Goal: Information Seeking & Learning: Get advice/opinions

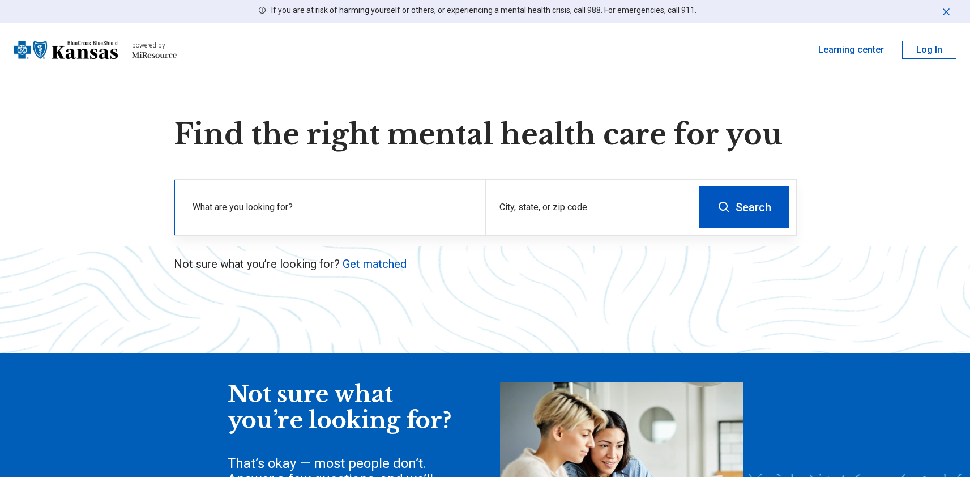
click at [403, 227] on div "What are you looking for?" at bounding box center [329, 207] width 311 height 55
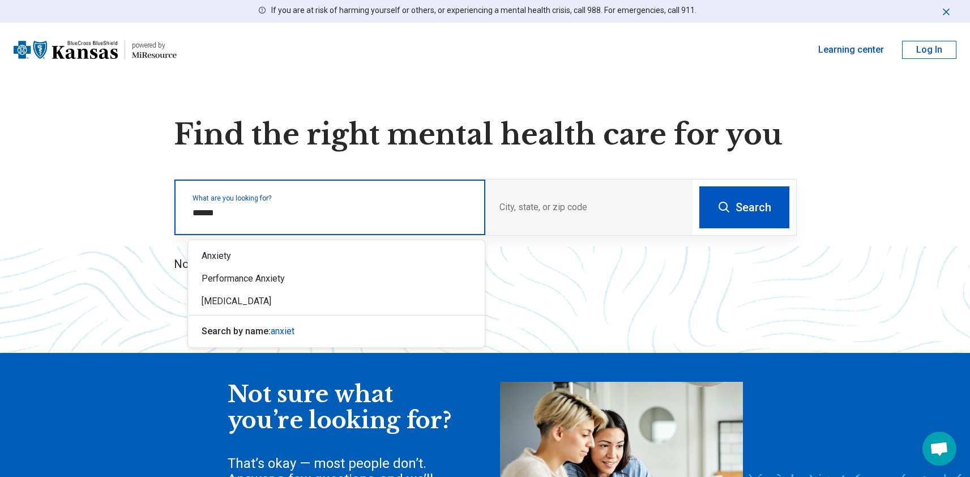
type input "*******"
click at [241, 254] on div "Anxiety" at bounding box center [336, 256] width 297 height 23
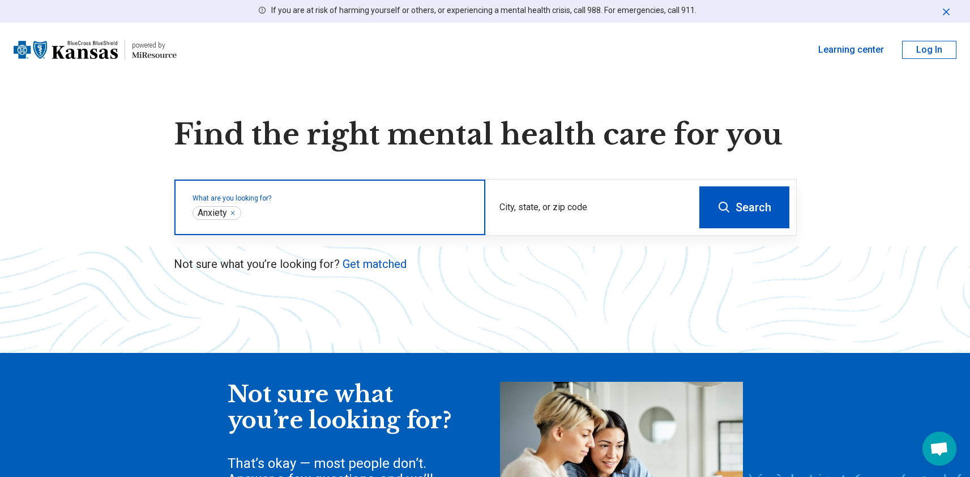
type input "*"
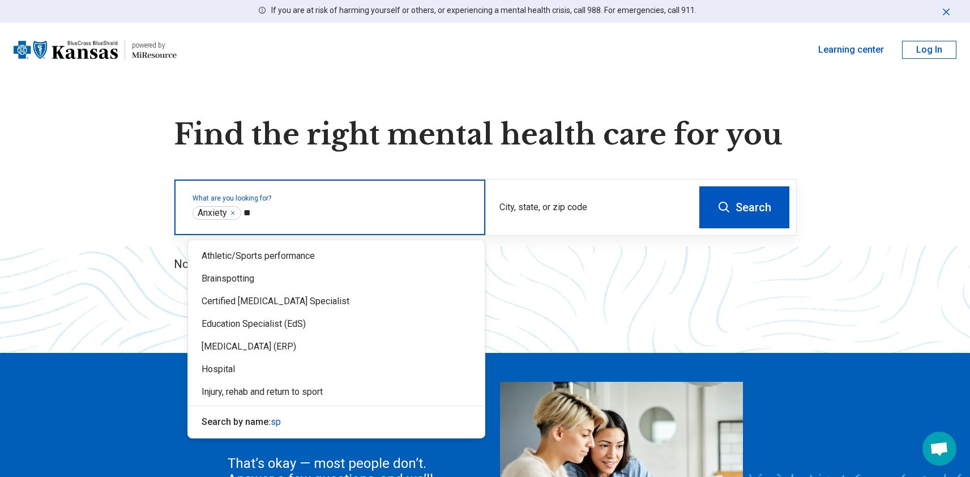
type input "*"
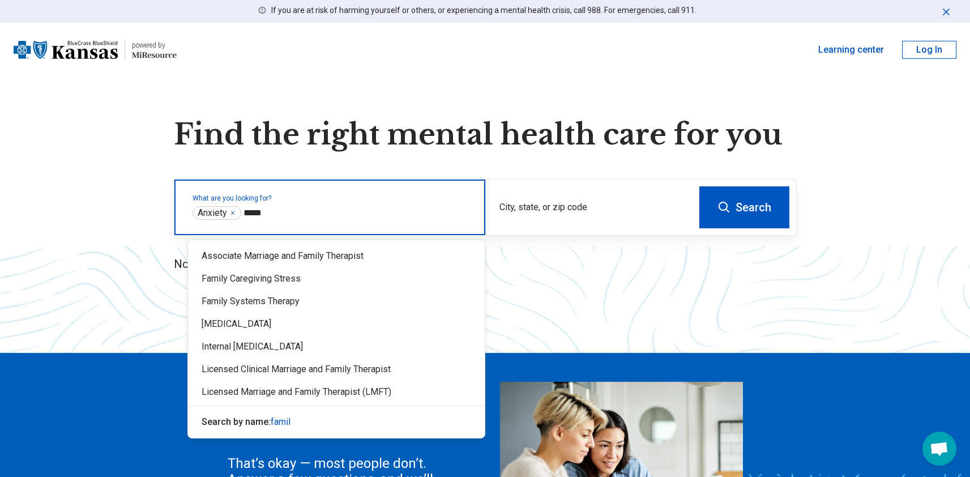
type input "******"
click at [258, 377] on div "Licensed Clinical Marriage and Family Therapist" at bounding box center [336, 369] width 297 height 23
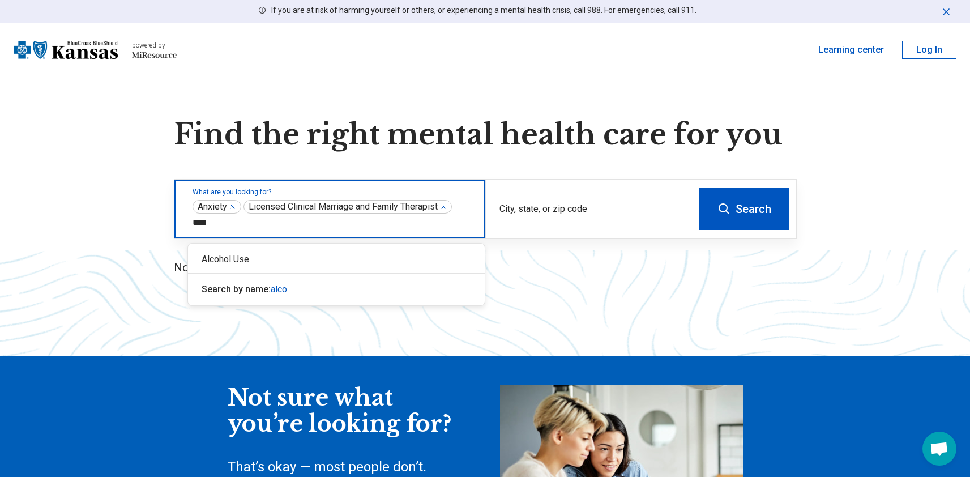
type input "*****"
click at [243, 267] on div "Alcohol Use" at bounding box center [336, 259] width 297 height 23
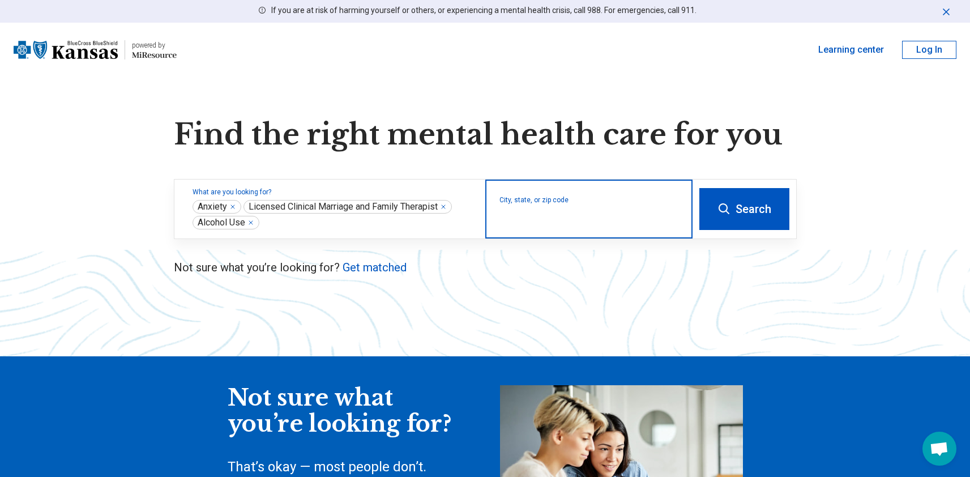
click at [651, 215] on input "City, state, or zip code" at bounding box center [589, 217] width 180 height 14
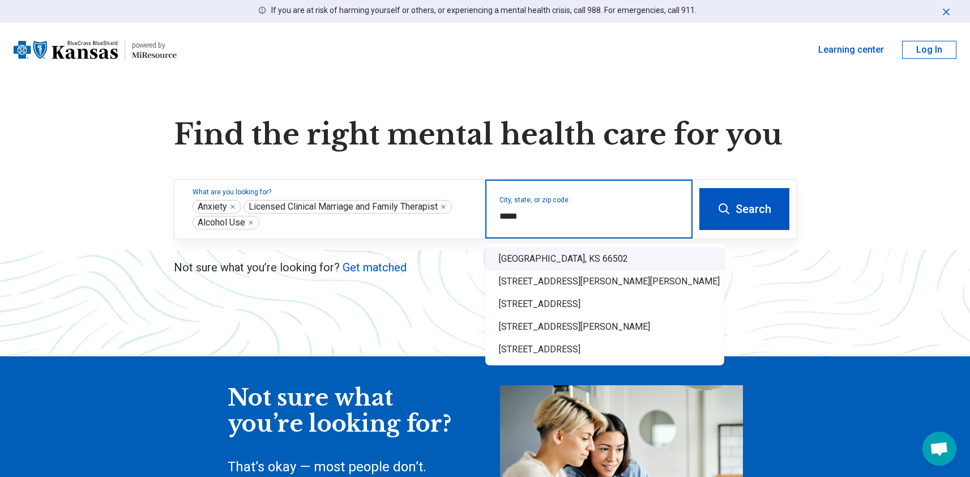
click at [569, 262] on div "Manhattan, KS 66502" at bounding box center [604, 258] width 239 height 23
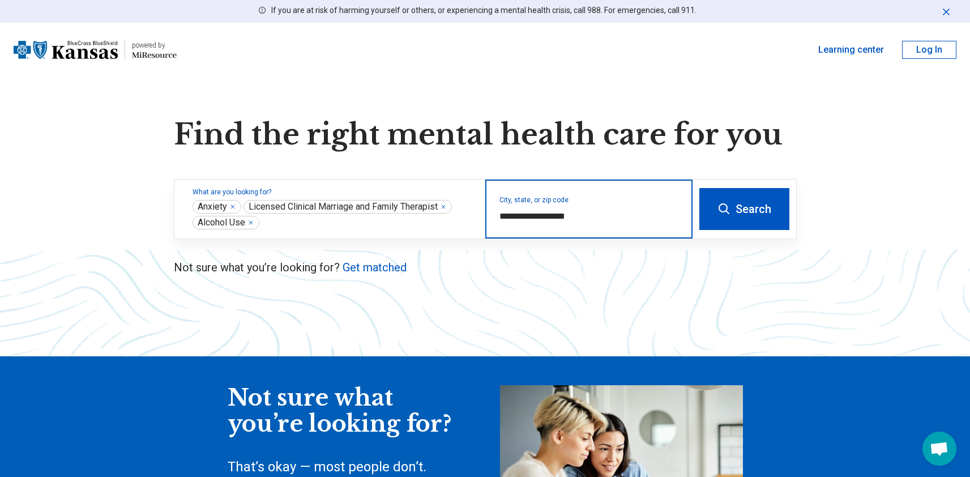
type input "**********"
click at [713, 215] on button "Search" at bounding box center [744, 209] width 90 height 42
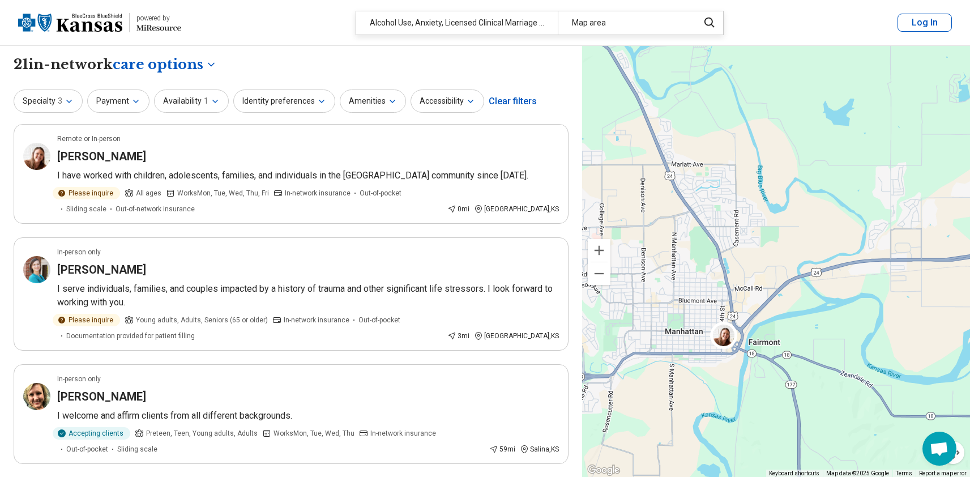
drag, startPoint x: 858, startPoint y: 251, endPoint x: 778, endPoint y: 354, distance: 129.9
click at [778, 354] on div "2 2" at bounding box center [776, 261] width 388 height 431
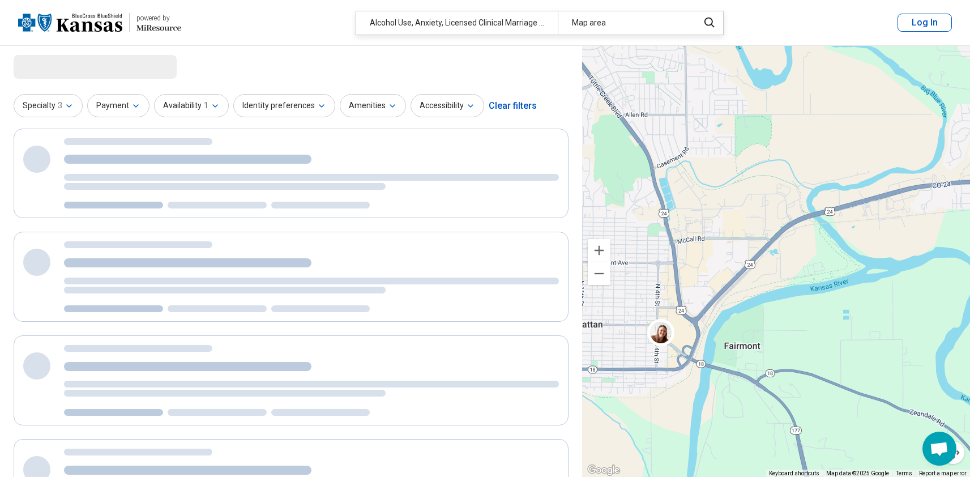
drag, startPoint x: 768, startPoint y: 375, endPoint x: 746, endPoint y: 405, distance: 37.4
select select "***"
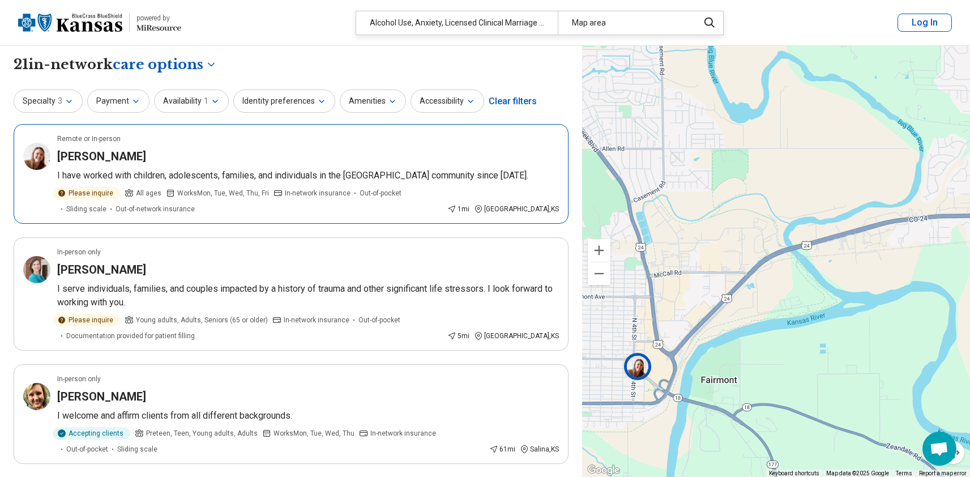
click at [341, 143] on article "Remote or In-person Amanda Mazouch I have worked with children, adolescents, fa…" at bounding box center [291, 174] width 555 height 100
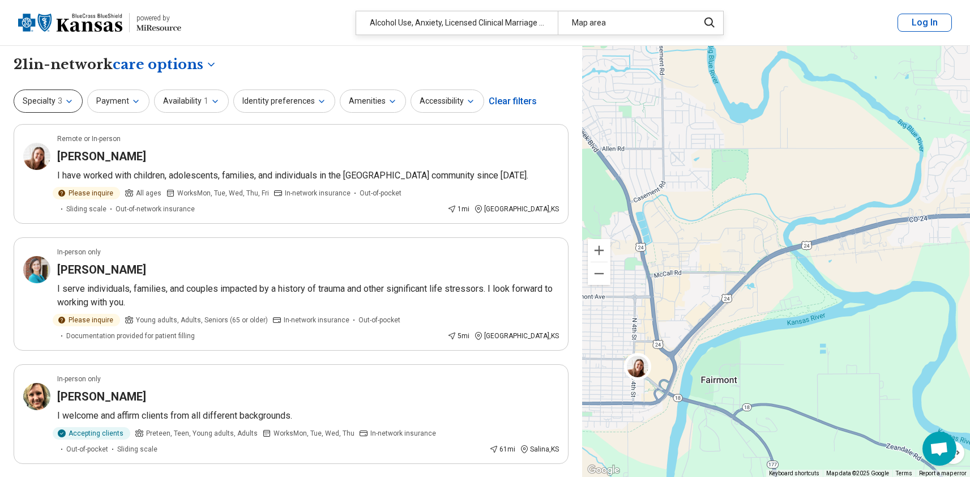
click at [67, 110] on button "Specialty 3" at bounding box center [48, 100] width 69 height 23
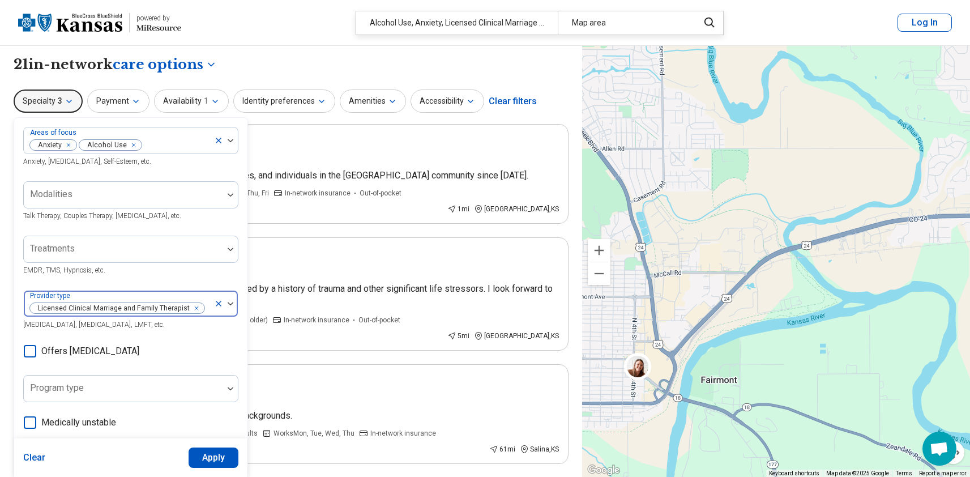
click at [195, 309] on icon "Remove [object Object]" at bounding box center [194, 308] width 8 height 8
click at [213, 457] on button "Apply" at bounding box center [214, 457] width 50 height 20
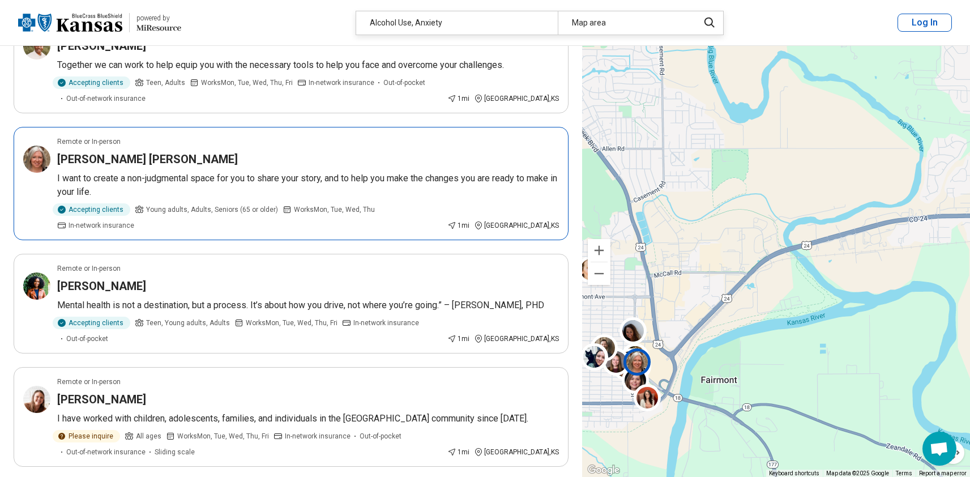
scroll to position [401, 0]
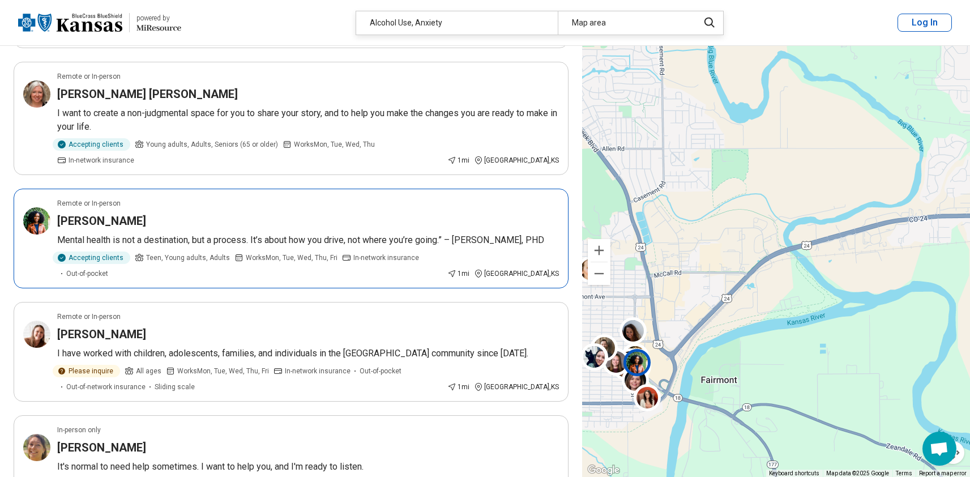
click at [382, 213] on article "Remote or In-person Jana Thompson Mental health is not a destination, but a pro…" at bounding box center [291, 239] width 555 height 100
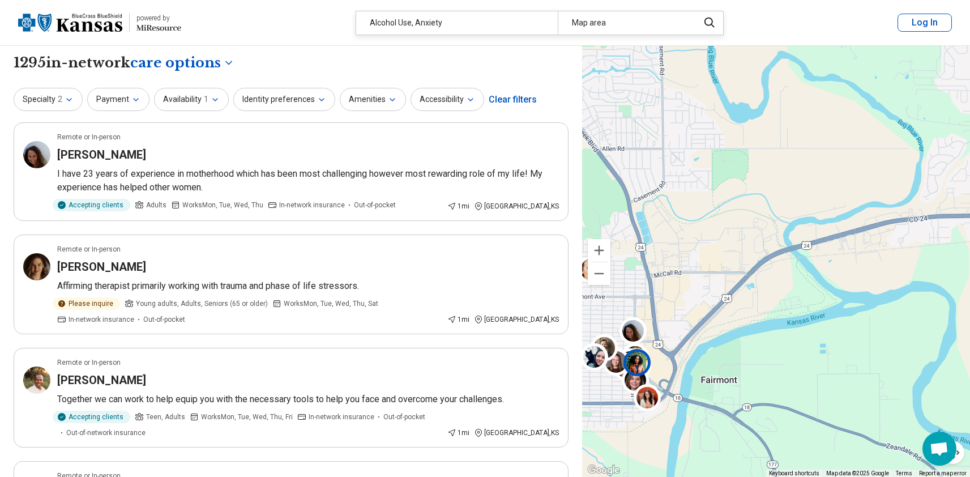
scroll to position [0, 0]
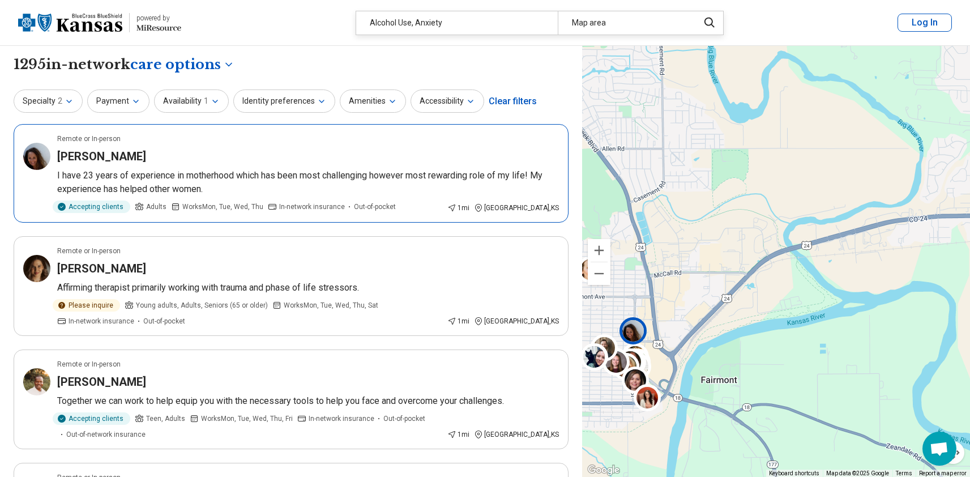
click at [329, 190] on p "I have 23 years of experience in motherhood which has been most challenging how…" at bounding box center [308, 182] width 502 height 27
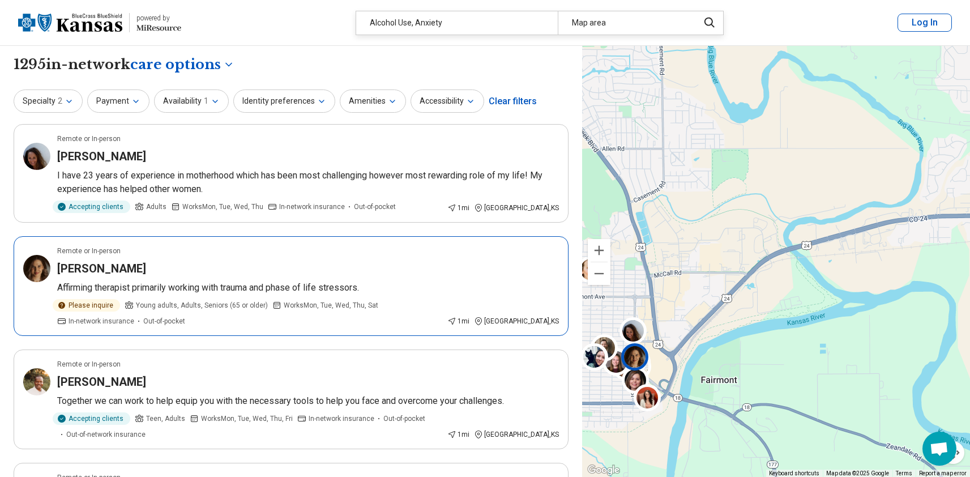
click at [300, 273] on div "Meghan Tuttle" at bounding box center [308, 268] width 502 height 16
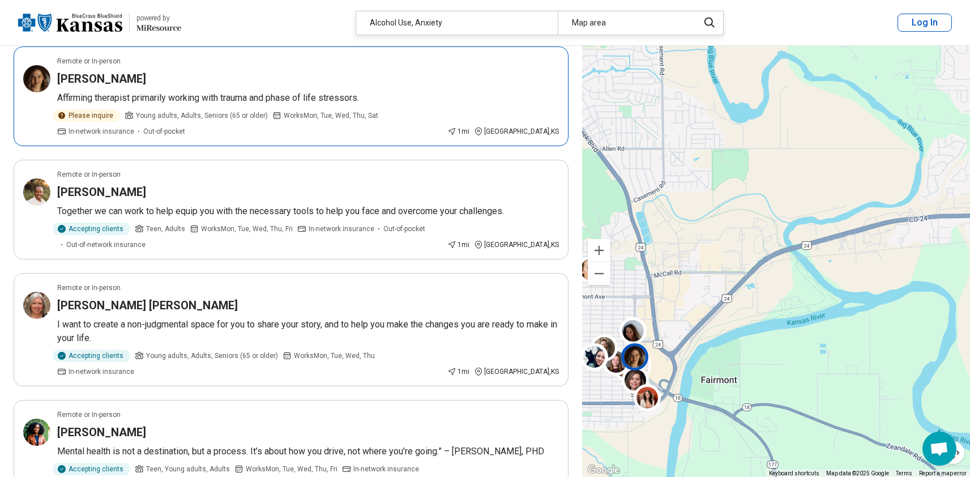
scroll to position [245, 0]
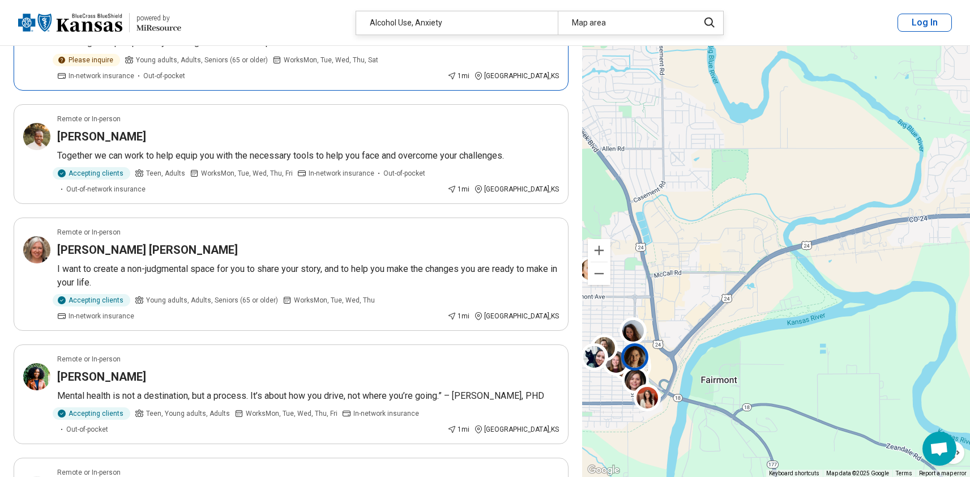
click at [308, 281] on p "I want to create a non-judgmental space for you to share your story, and to hel…" at bounding box center [308, 275] width 502 height 27
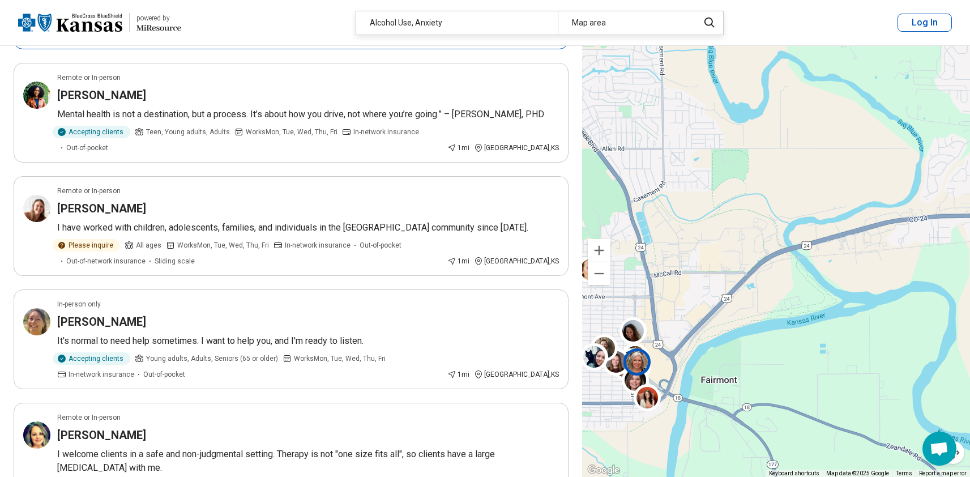
scroll to position [542, 0]
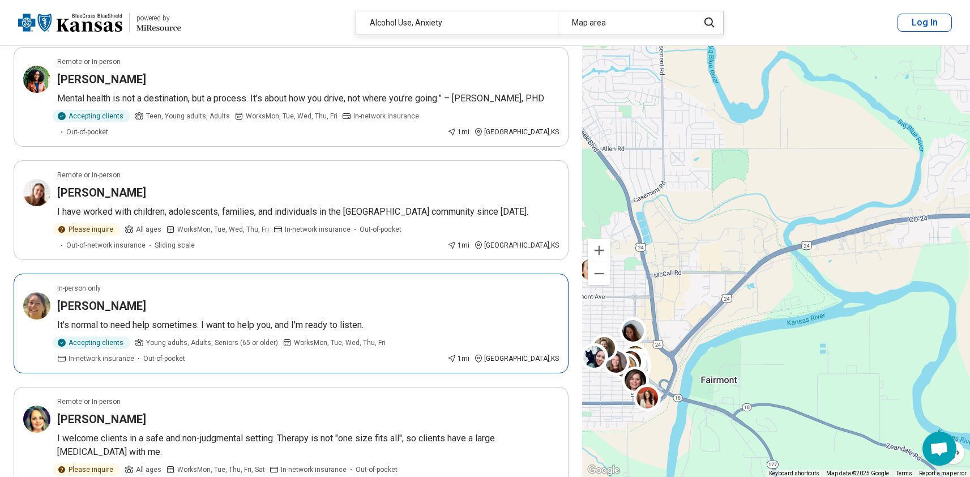
click at [333, 318] on p "It's normal to need help sometimes. I want to help you, and I'm ready to listen." at bounding box center [308, 325] width 502 height 14
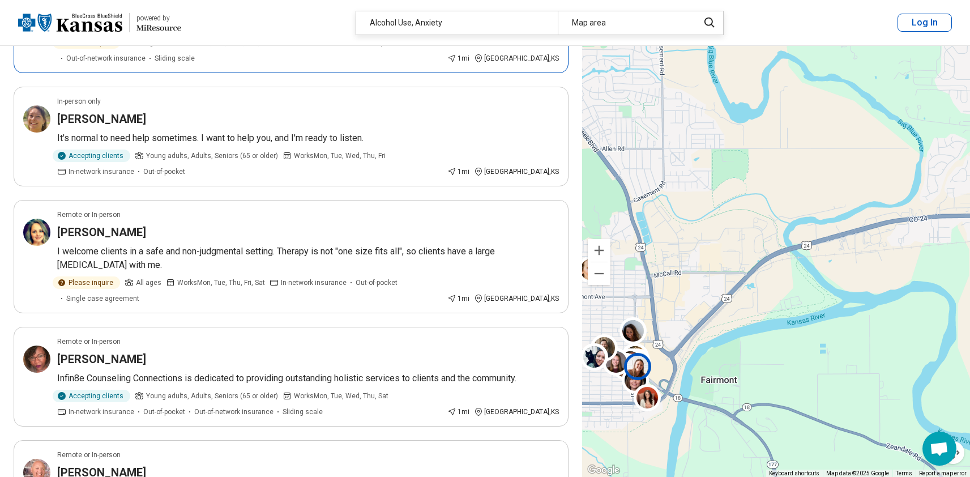
scroll to position [730, 0]
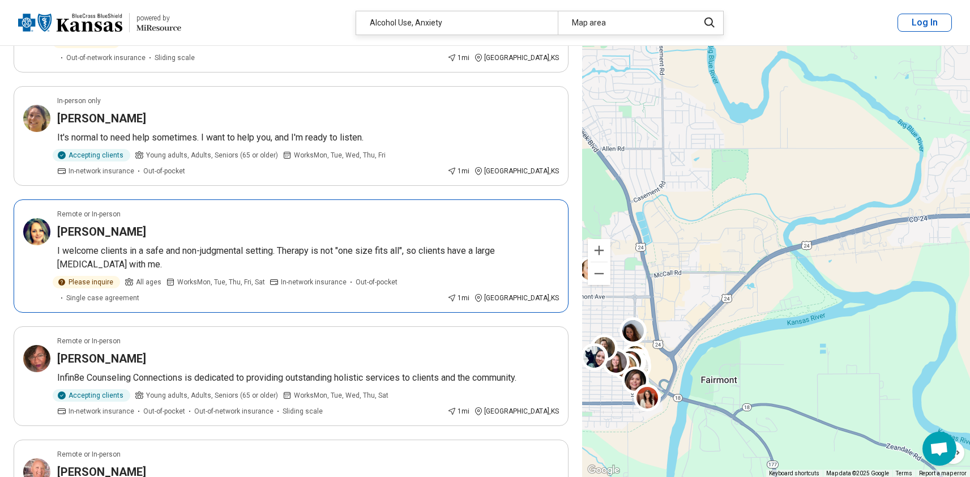
click at [390, 211] on article "Remote or In-person Jennifer Switzer I welcome clients in a safe and non-judgme…" at bounding box center [291, 255] width 555 height 113
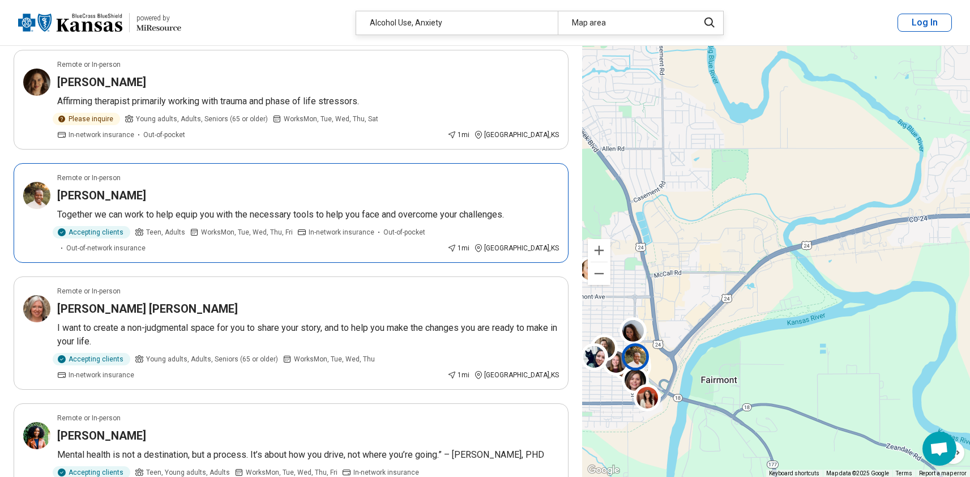
scroll to position [301, 0]
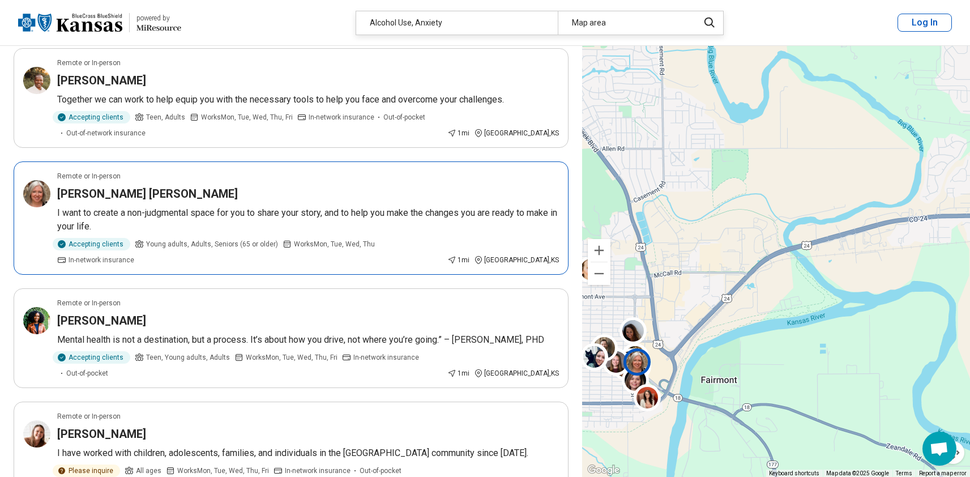
click at [327, 211] on p "I want to create a non-judgmental space for you to share your story, and to hel…" at bounding box center [308, 219] width 502 height 27
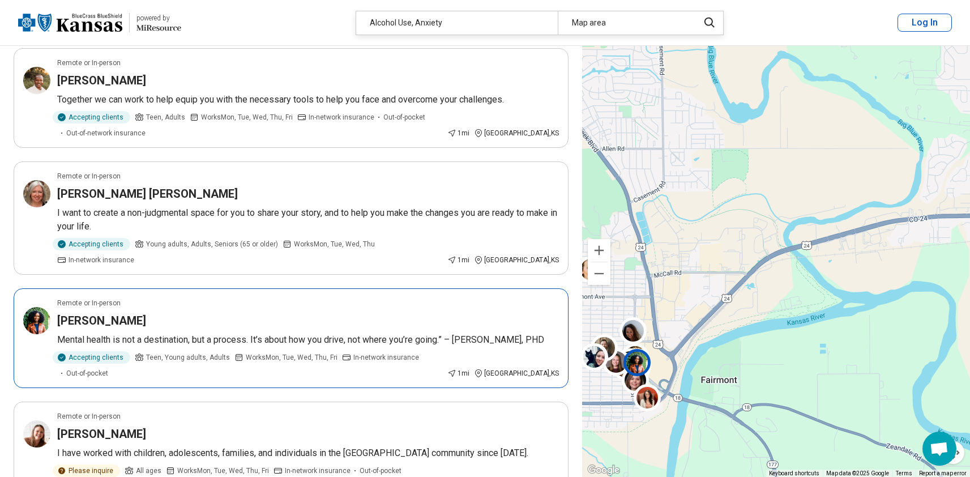
click at [365, 295] on article "Remote or In-person Jana Thompson Mental health is not a destination, but a pro…" at bounding box center [291, 338] width 555 height 100
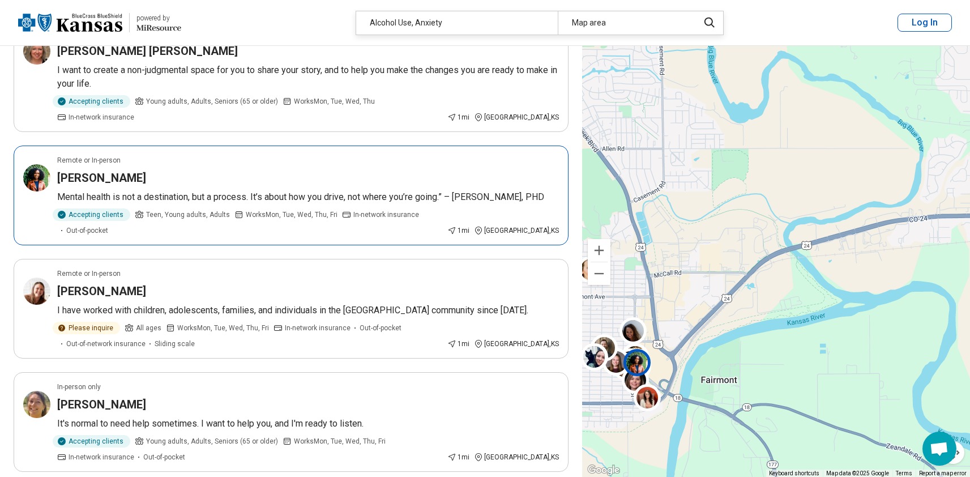
scroll to position [495, 0]
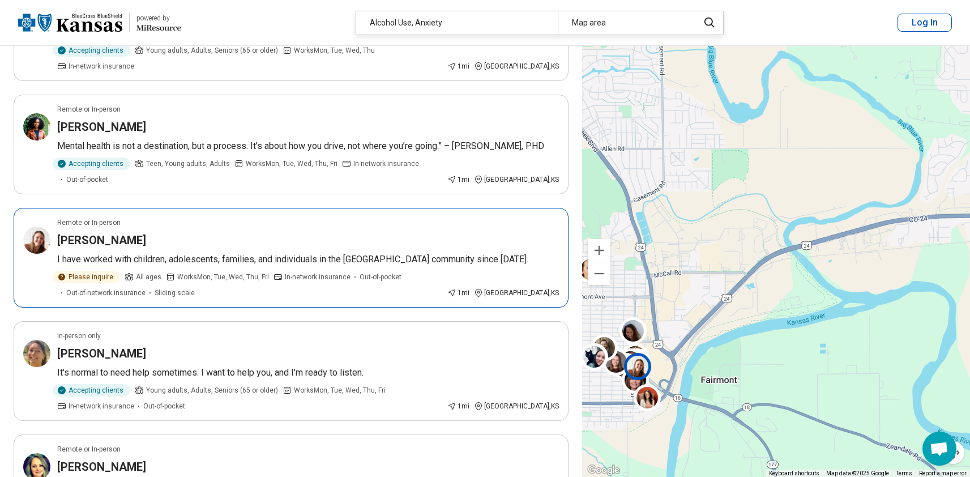
click at [442, 220] on article "Remote or In-person Amanda Mazouch I have worked with children, adolescents, fa…" at bounding box center [291, 258] width 555 height 100
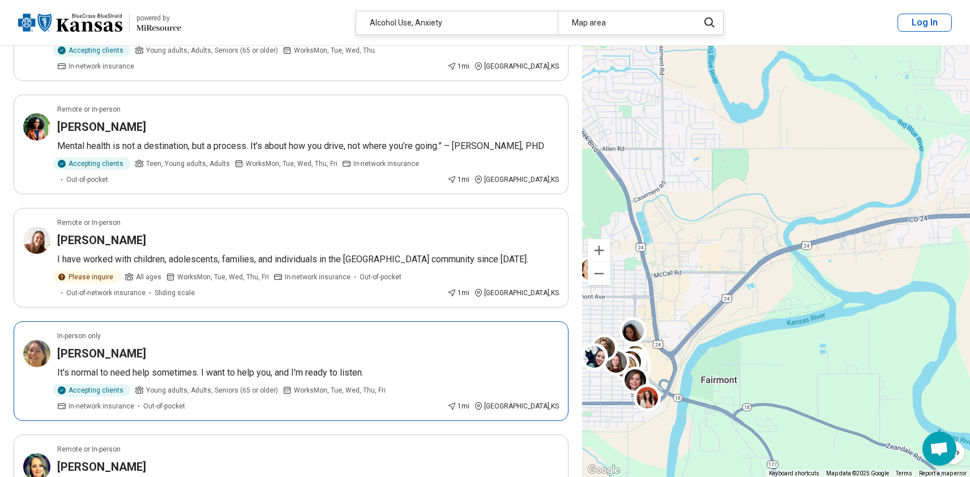
click at [337, 345] on div "Laura Hutter" at bounding box center [308, 353] width 502 height 16
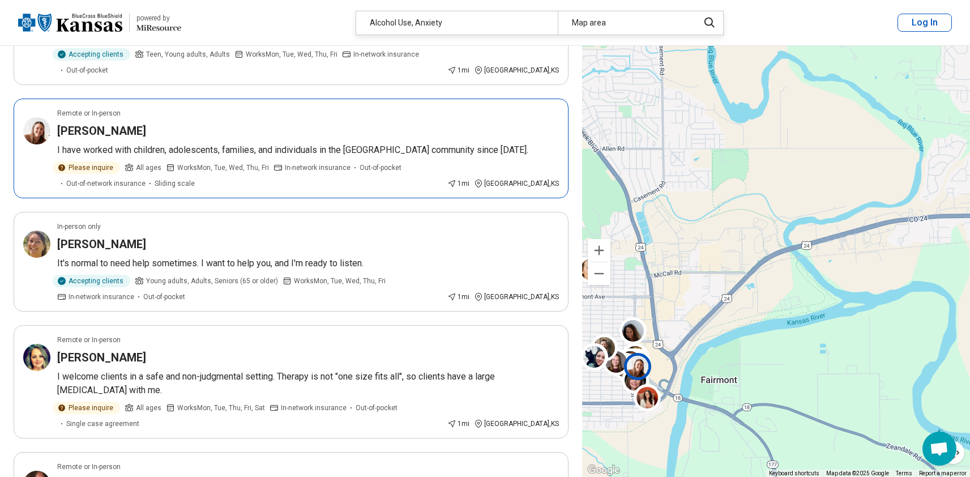
scroll to position [604, 0]
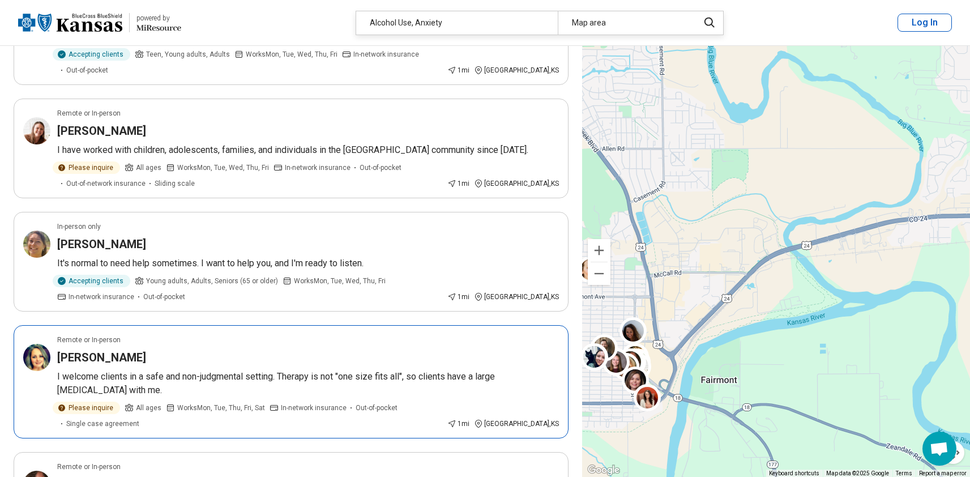
click at [318, 336] on article "Remote or In-person Jennifer Switzer I welcome clients in a safe and non-judgme…" at bounding box center [291, 381] width 555 height 113
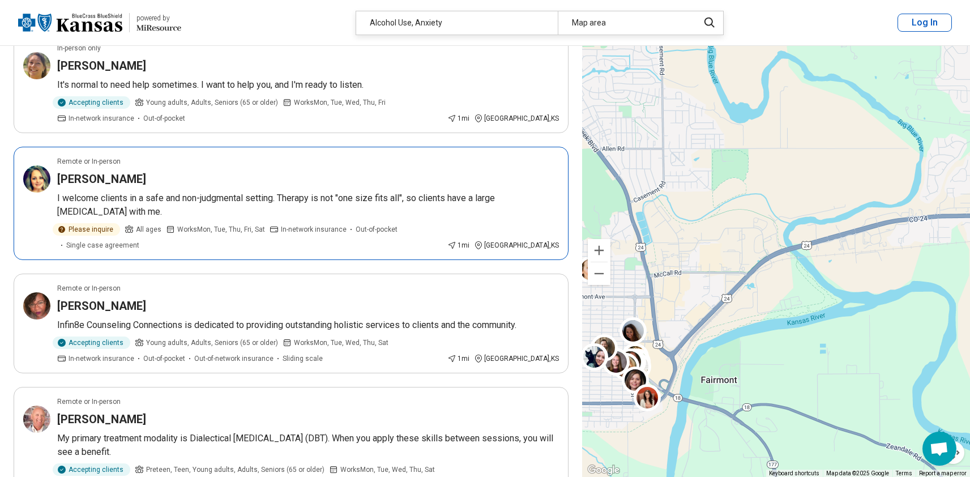
scroll to position [806, 0]
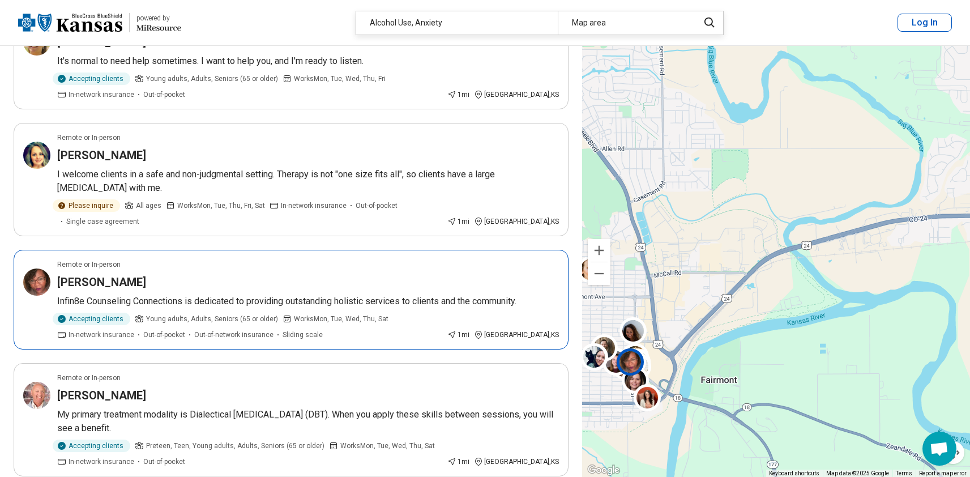
click at [445, 274] on div "Henrietta Slaffey" at bounding box center [308, 282] width 502 height 16
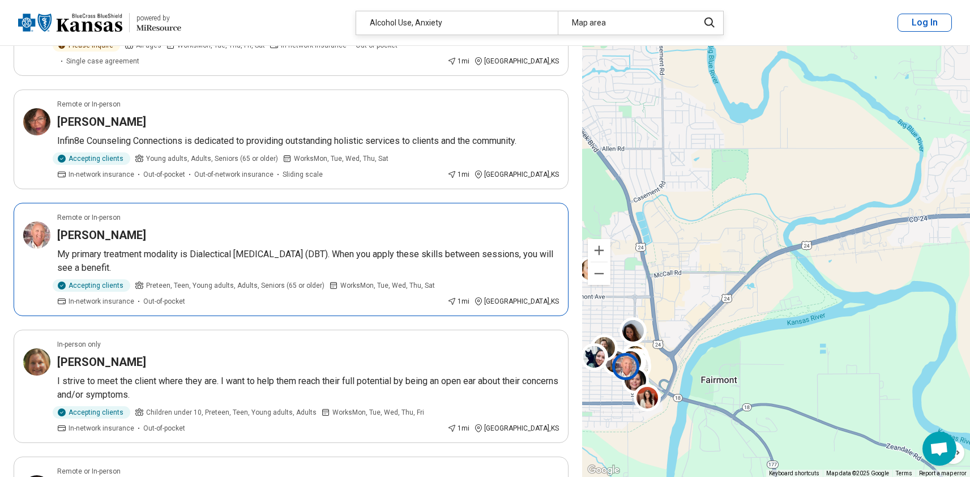
scroll to position [1011, 0]
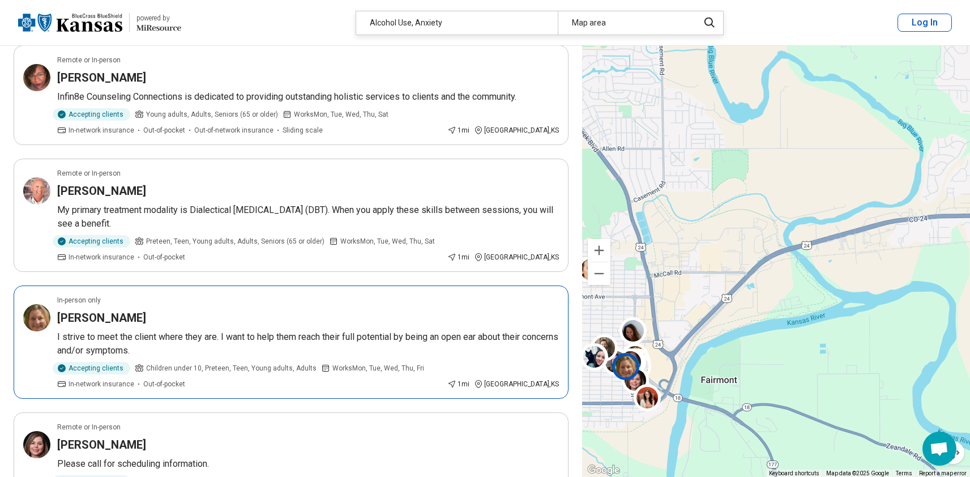
click at [327, 285] on article "In-person only Lauren Griffith I strive to meet the client where they are. I wa…" at bounding box center [291, 341] width 555 height 113
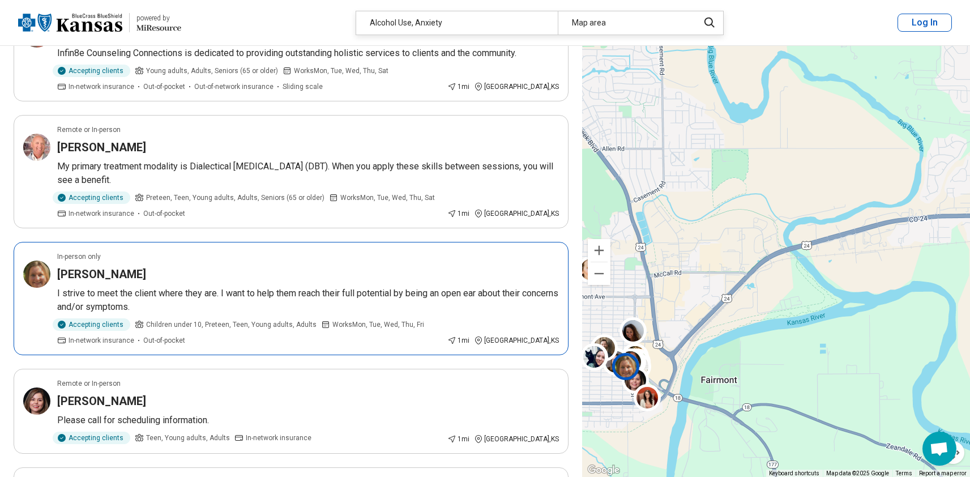
scroll to position [1057, 0]
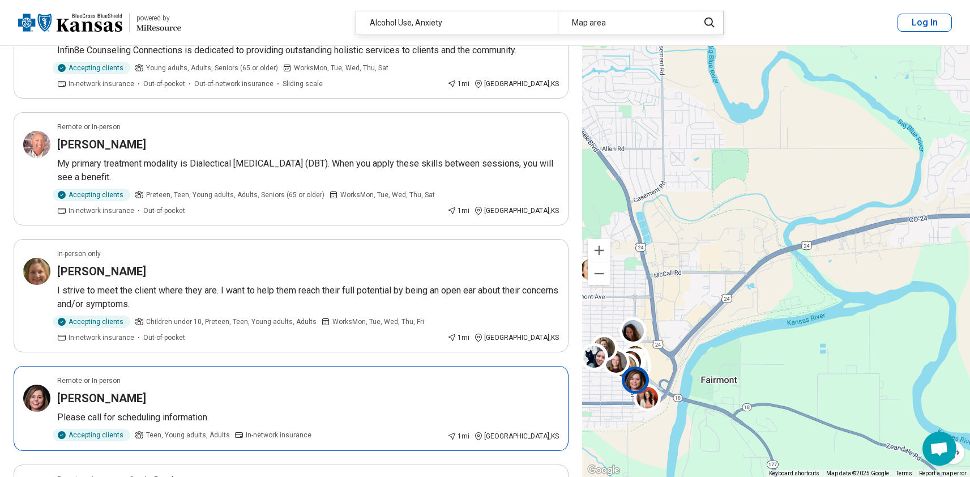
click at [340, 366] on article "Remote or In-person Hillary Mehas Please call for scheduling information. Accep…" at bounding box center [291, 408] width 555 height 85
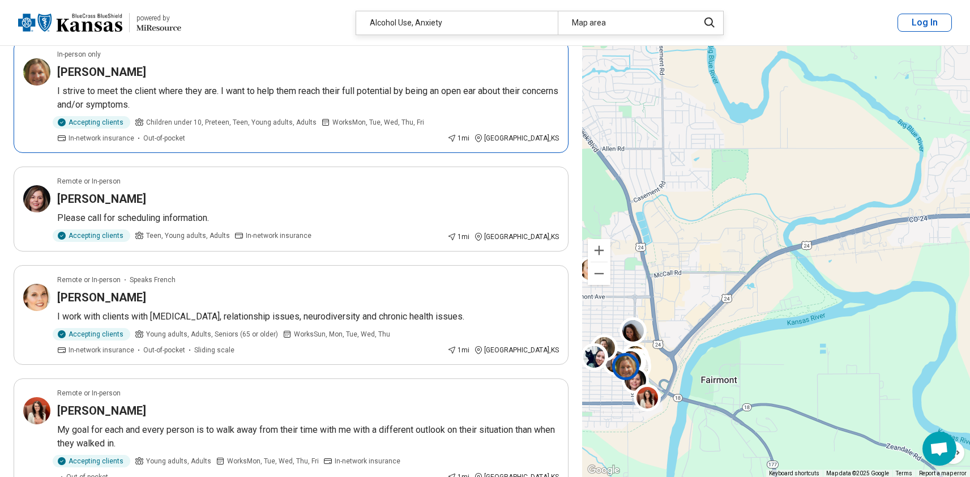
scroll to position [1264, 0]
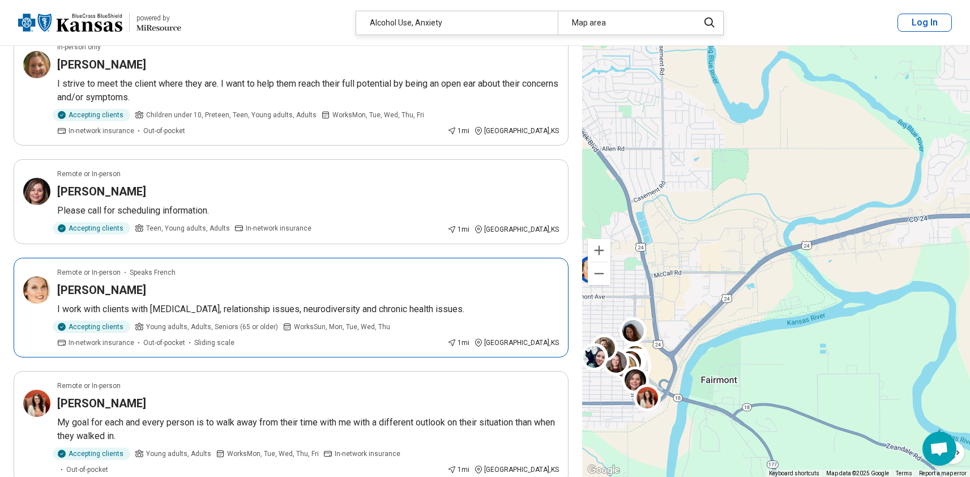
click at [345, 302] on p "I work with clients with depression, anxiety, relationship issues, neurodiversi…" at bounding box center [308, 309] width 502 height 14
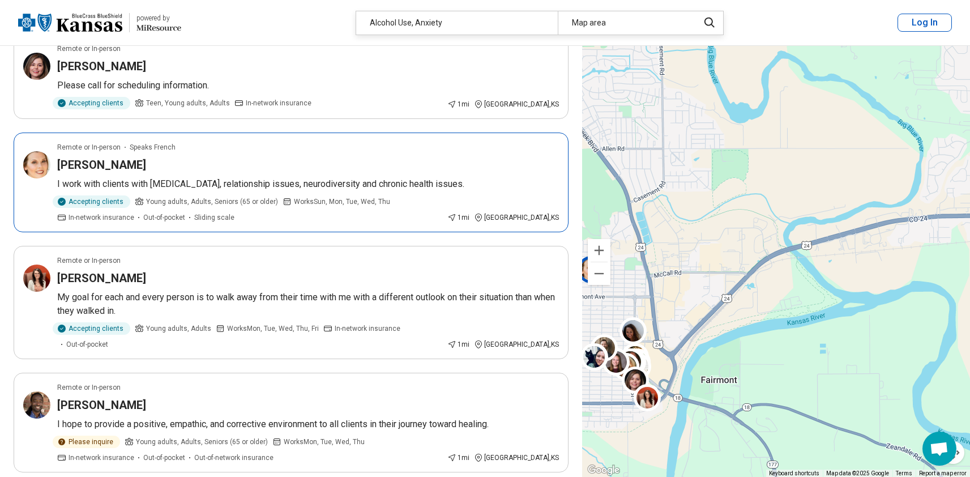
scroll to position [1396, 0]
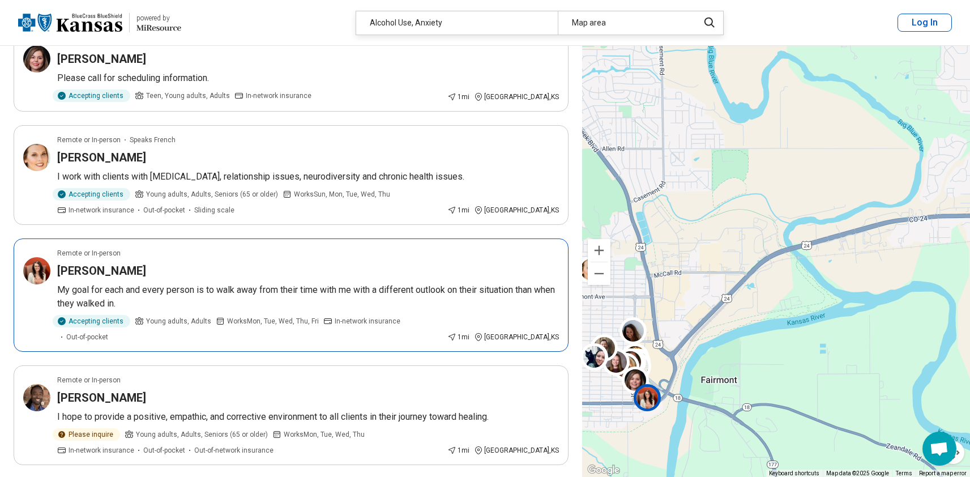
click at [344, 238] on article "Remote or In-person April Penick My goal for each and every person is to walk a…" at bounding box center [291, 294] width 555 height 113
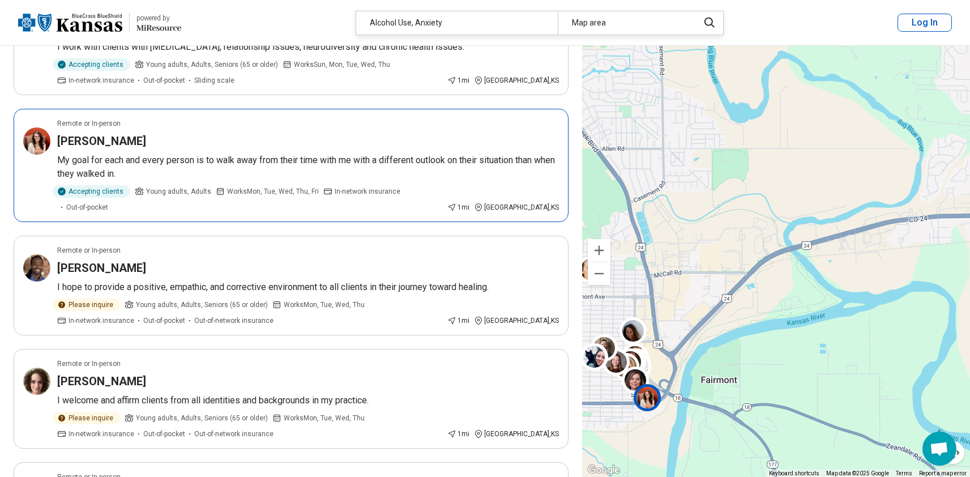
scroll to position [1569, 0]
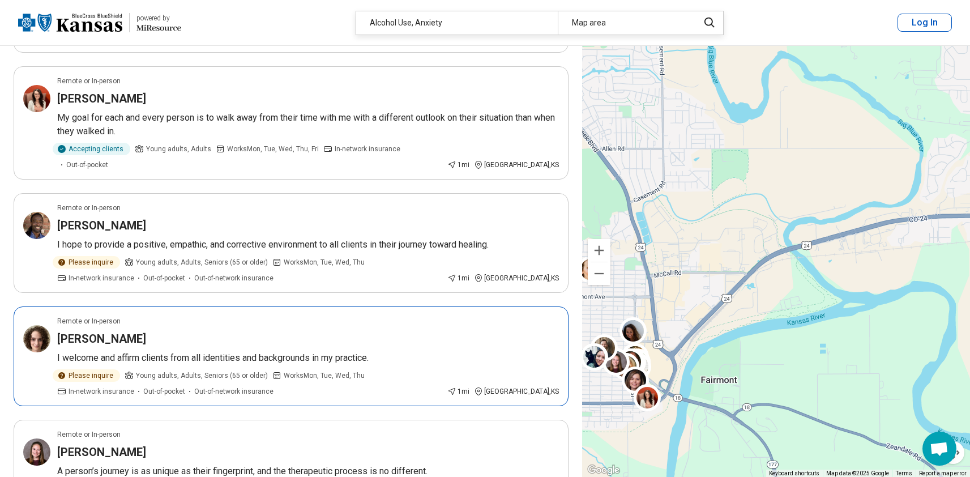
click at [335, 331] on div "Kristin Kahler" at bounding box center [308, 339] width 502 height 16
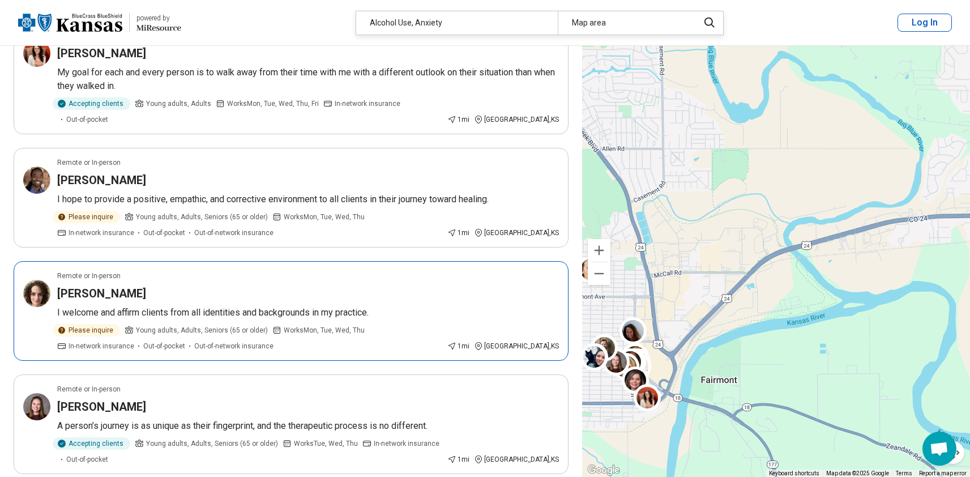
scroll to position [1629, 0]
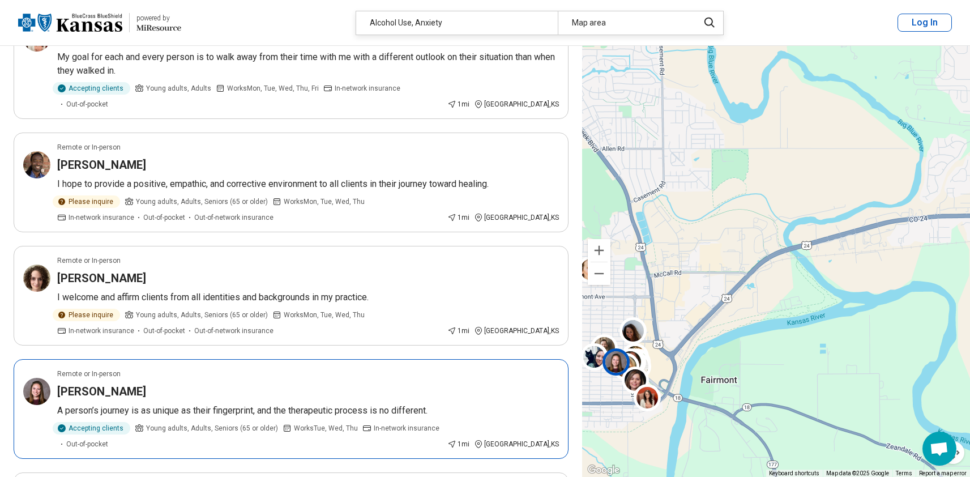
click at [368, 383] on div "Angela Givian" at bounding box center [308, 391] width 502 height 16
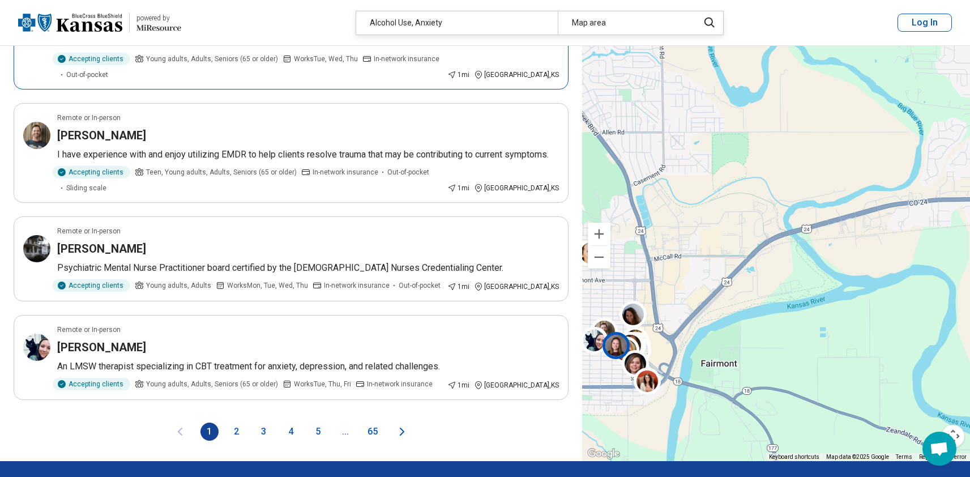
scroll to position [2019, 0]
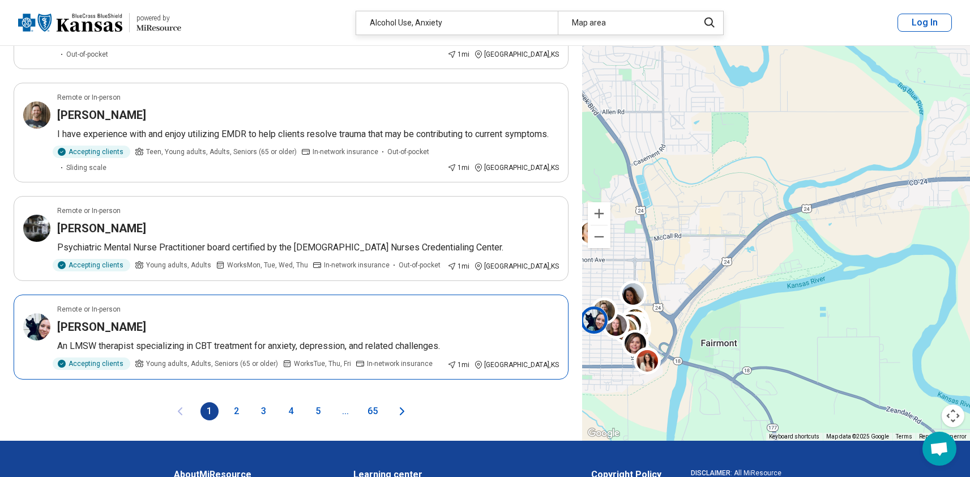
click at [395, 294] on article "Remote or In-person Megan Nelson An LMSW therapist specializing in CBT treatmen…" at bounding box center [291, 336] width 555 height 85
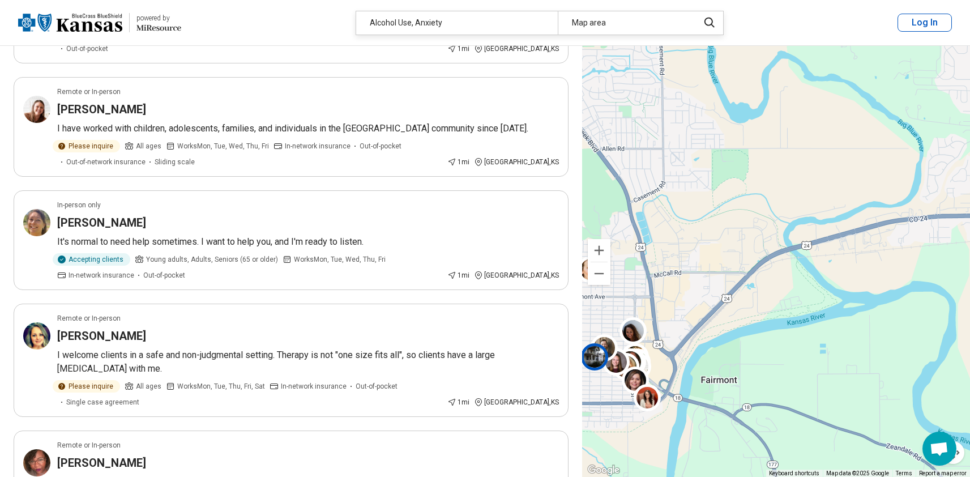
scroll to position [0, 0]
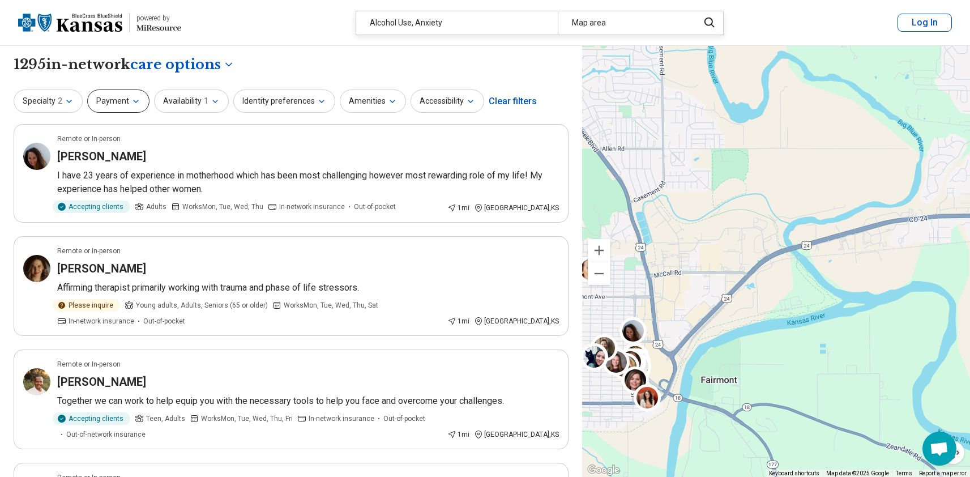
click at [140, 107] on button "Payment" at bounding box center [118, 100] width 62 height 23
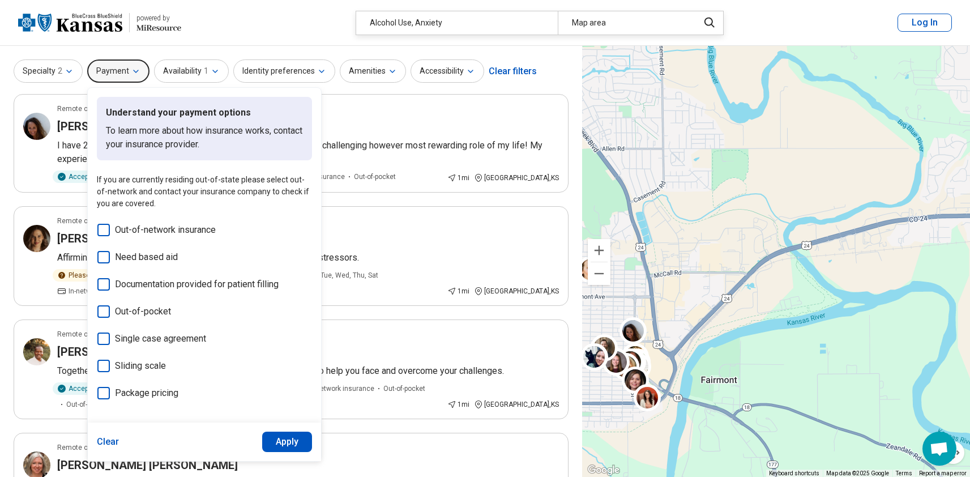
scroll to position [28, 0]
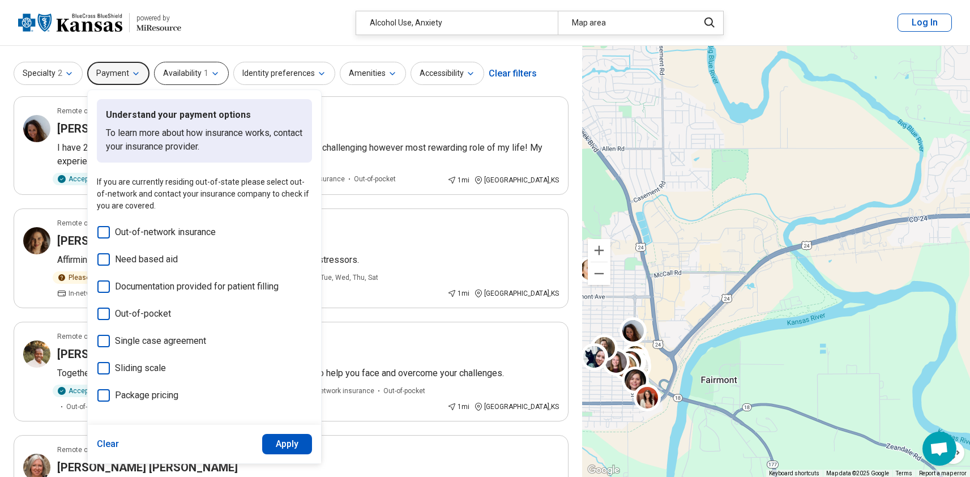
click at [204, 74] on span "1" at bounding box center [206, 73] width 5 height 12
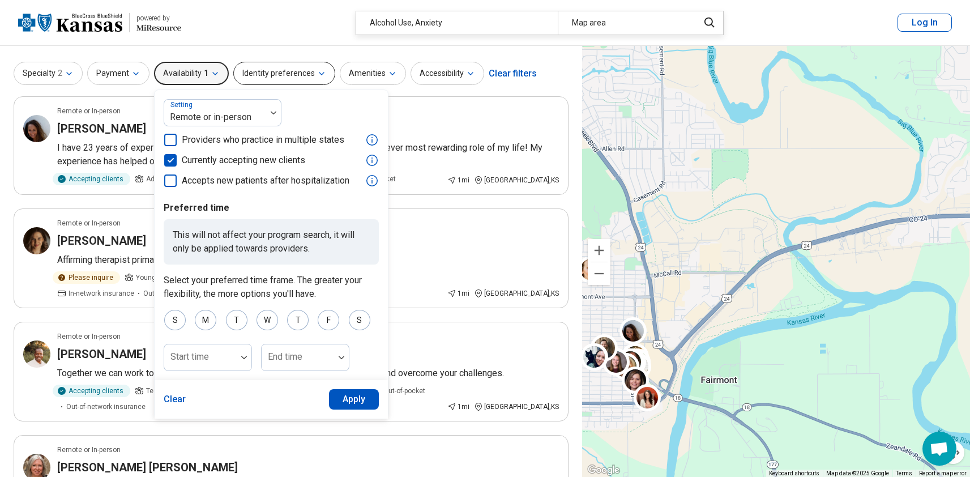
click at [306, 76] on button "Identity preferences" at bounding box center [284, 73] width 102 height 23
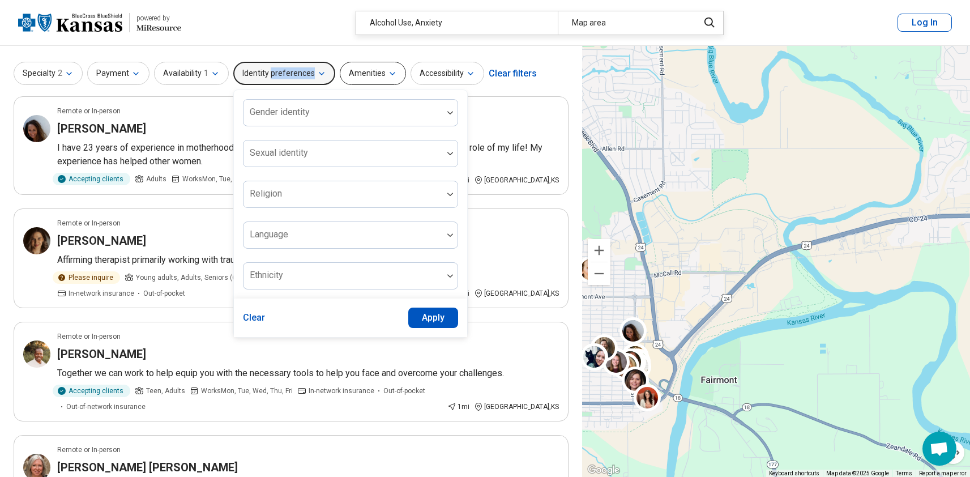
click at [374, 71] on button "Amenities" at bounding box center [373, 73] width 66 height 23
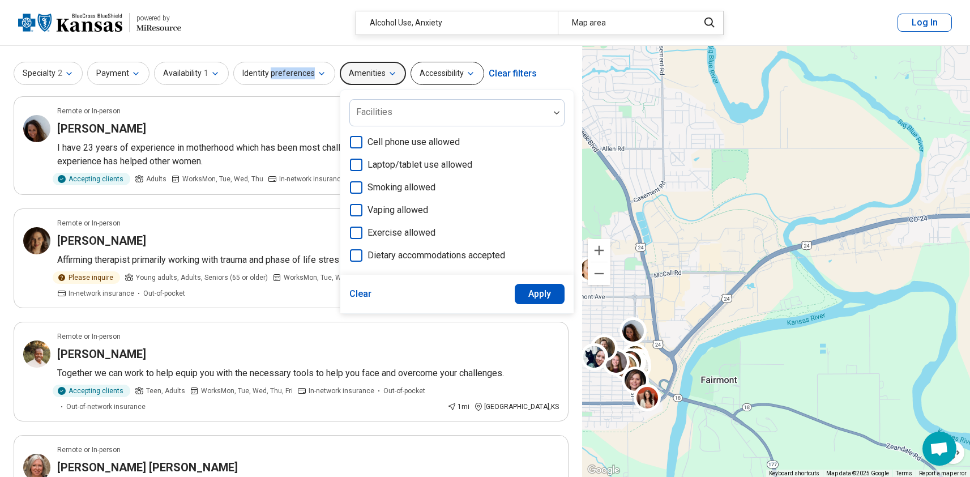
click at [448, 71] on button "Accessibility" at bounding box center [448, 73] width 74 height 23
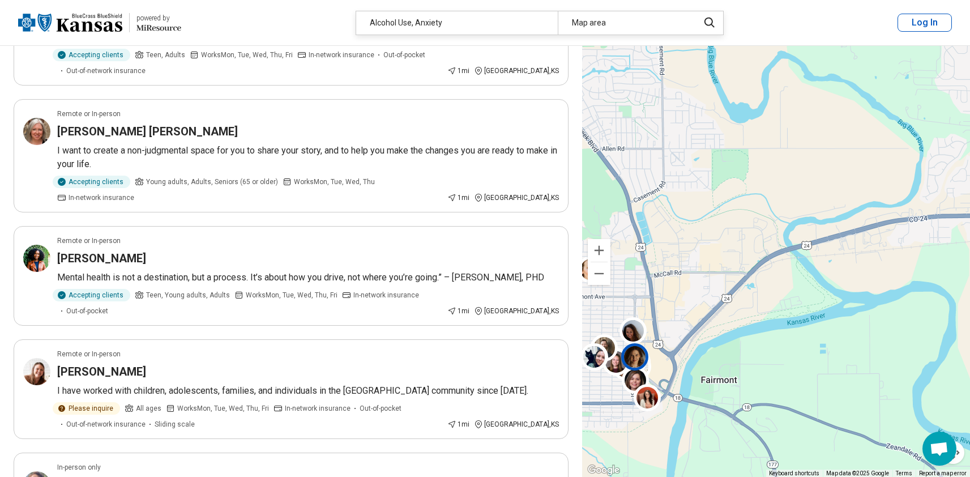
scroll to position [0, 0]
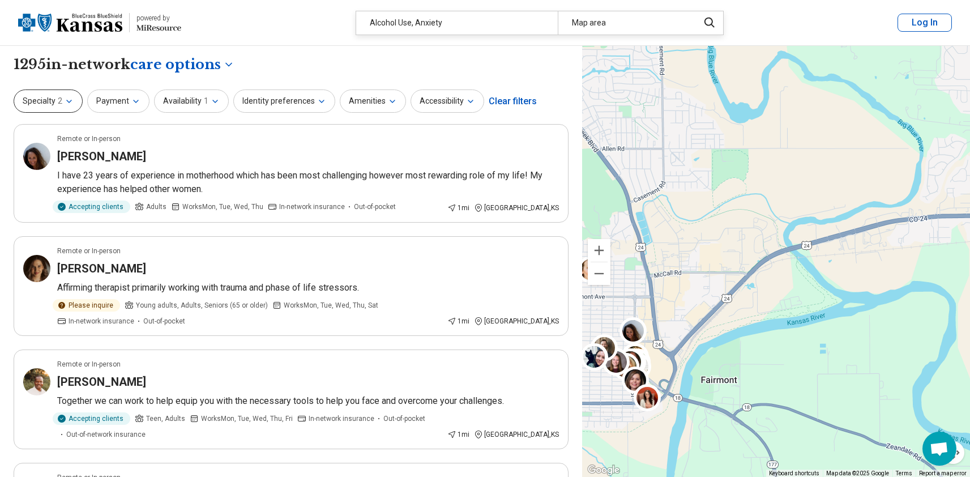
click at [71, 99] on icon "button" at bounding box center [69, 101] width 9 height 9
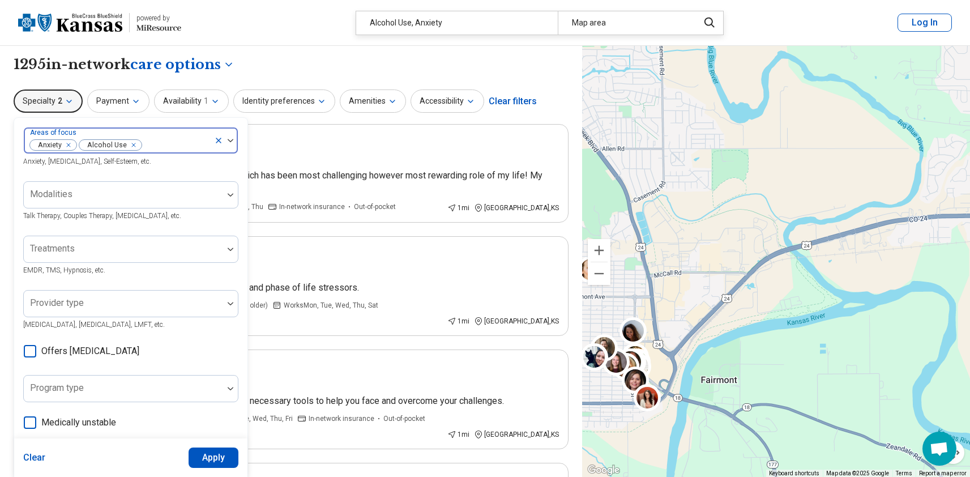
click at [178, 144] on div at bounding box center [176, 145] width 67 height 16
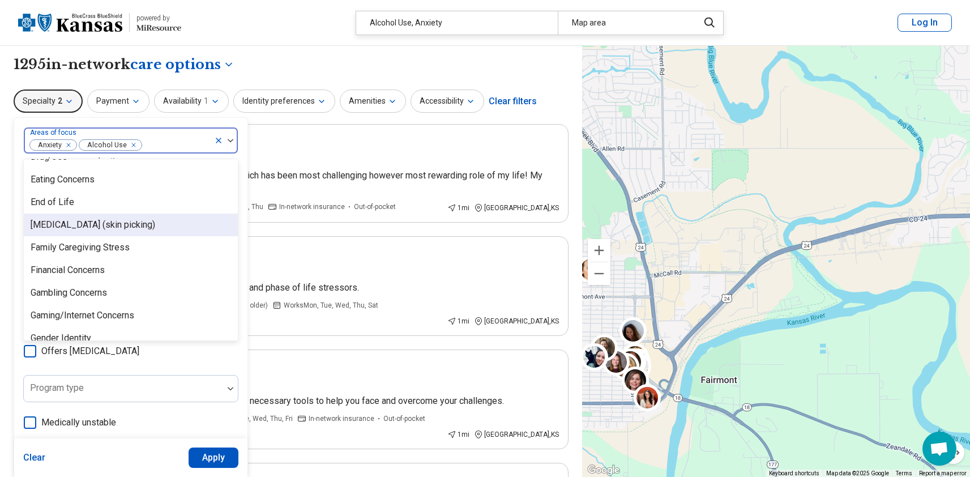
scroll to position [719, 0]
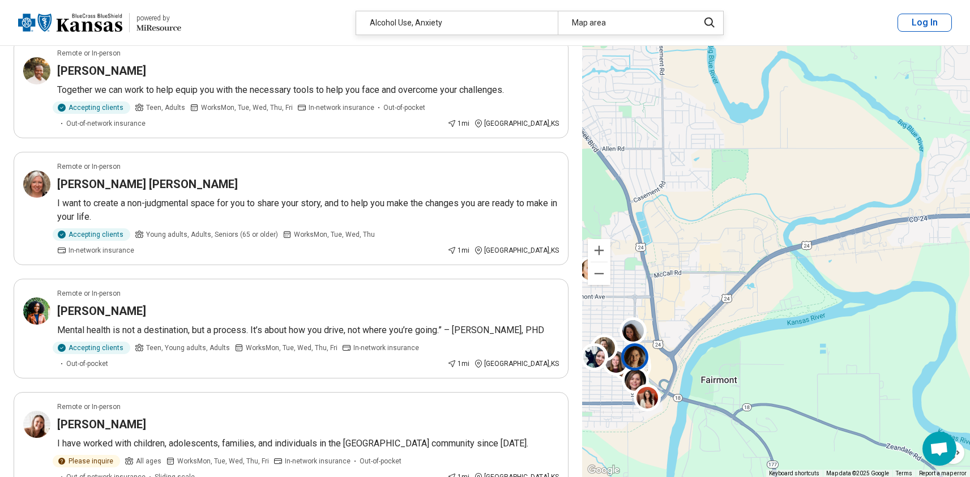
scroll to position [314, 0]
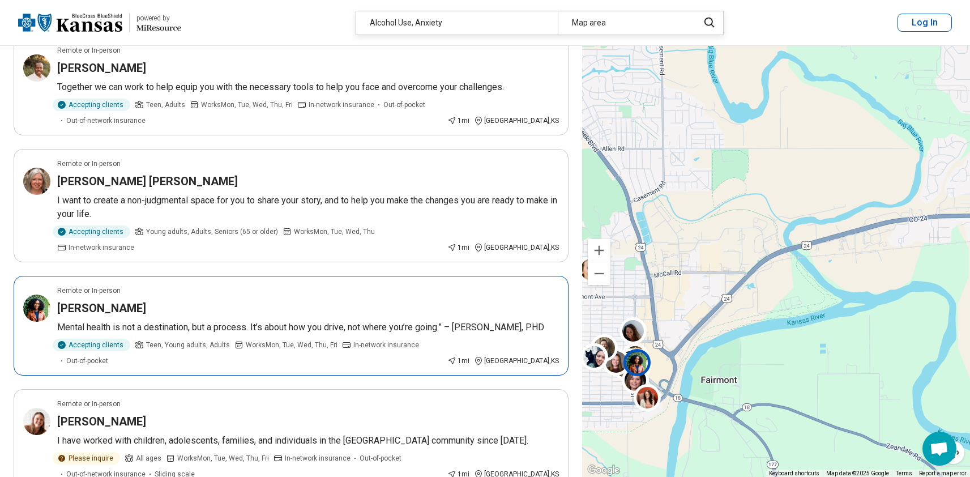
click at [266, 300] on div "Jana Thompson" at bounding box center [308, 308] width 502 height 16
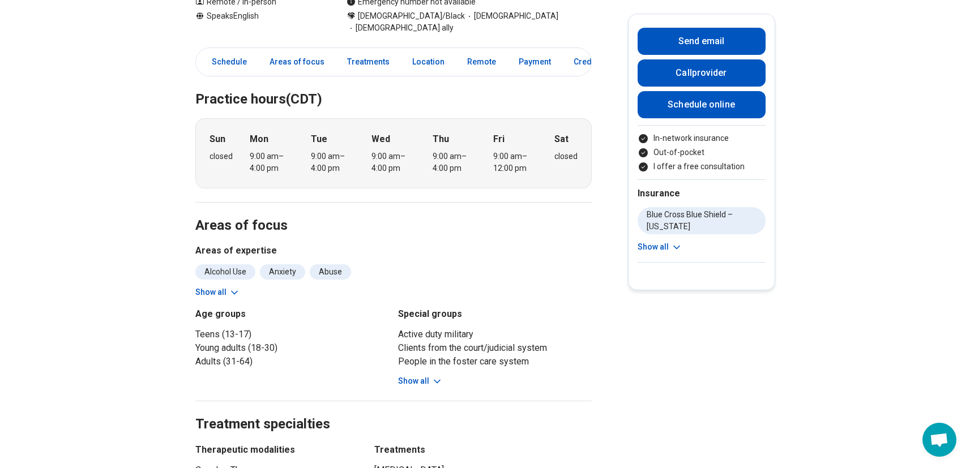
scroll to position [237, 0]
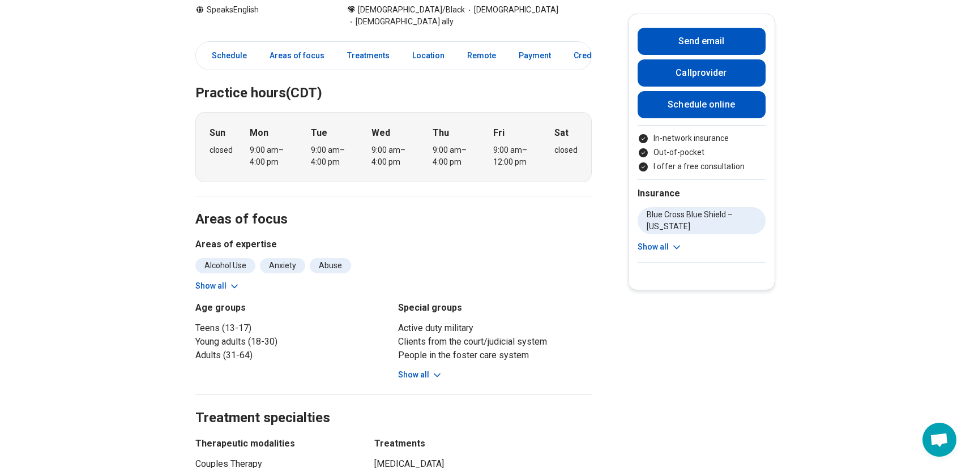
click at [409, 369] on button "Show all" at bounding box center [420, 375] width 45 height 12
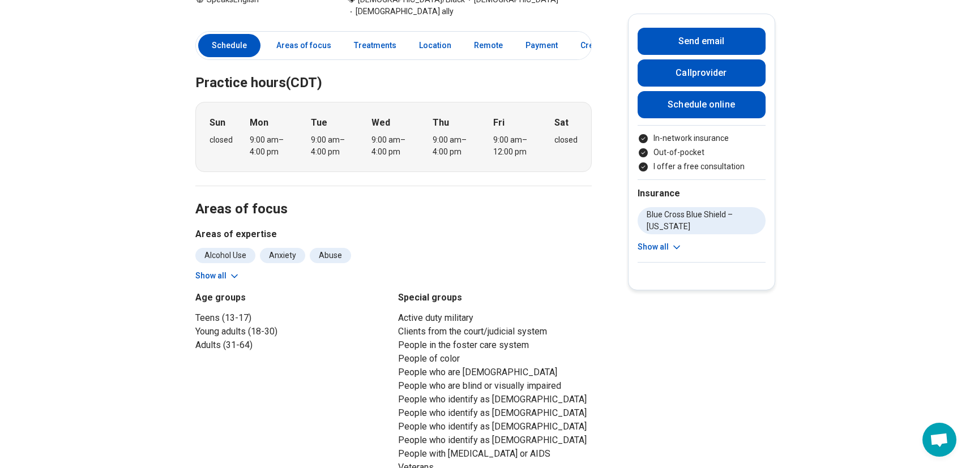
scroll to position [0, 0]
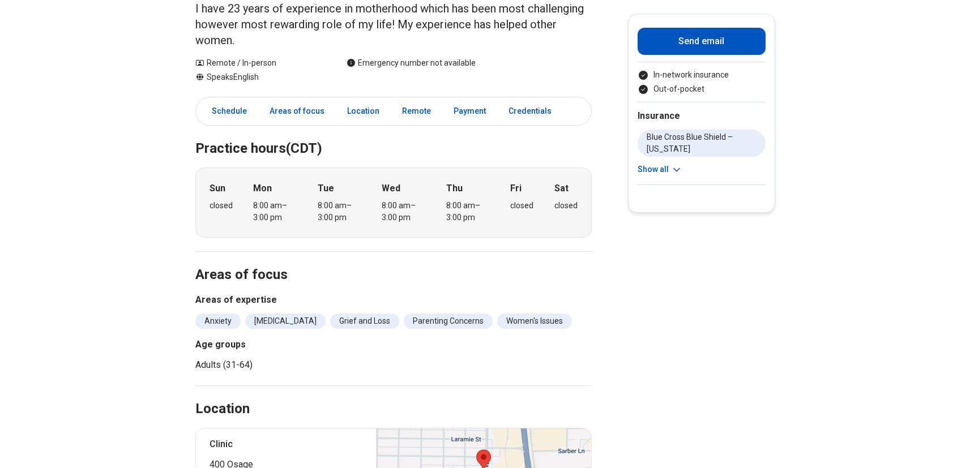
scroll to position [160, 0]
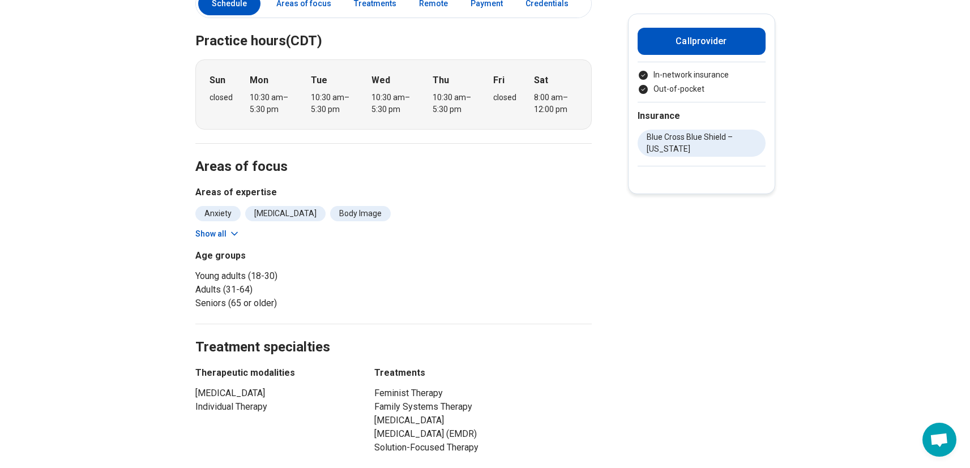
scroll to position [369, 0]
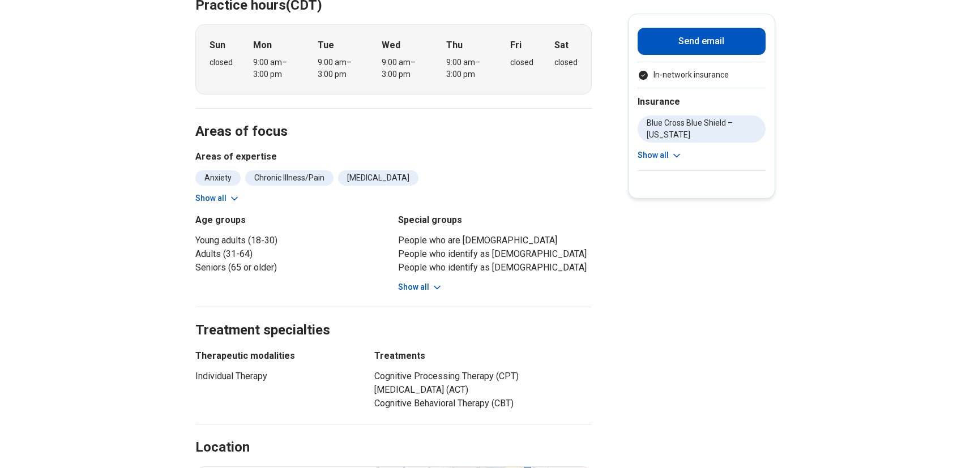
scroll to position [295, 0]
click at [419, 281] on button "Show all" at bounding box center [420, 287] width 45 height 12
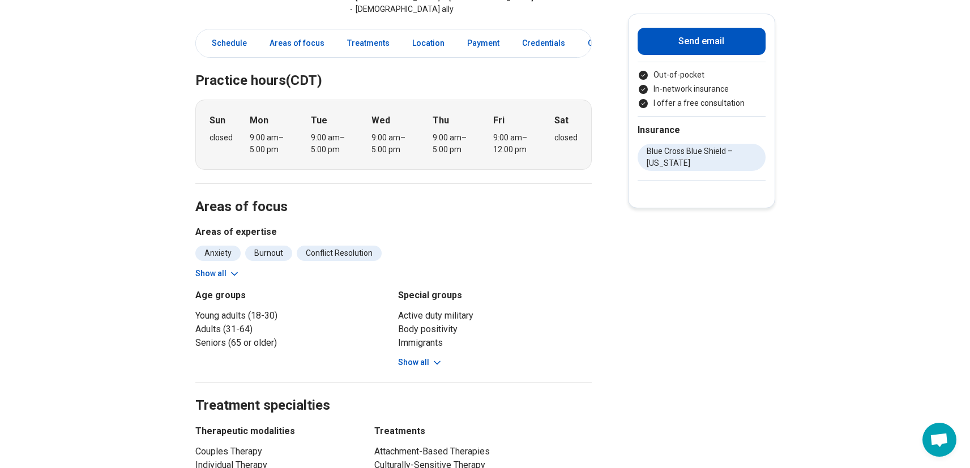
scroll to position [310, 0]
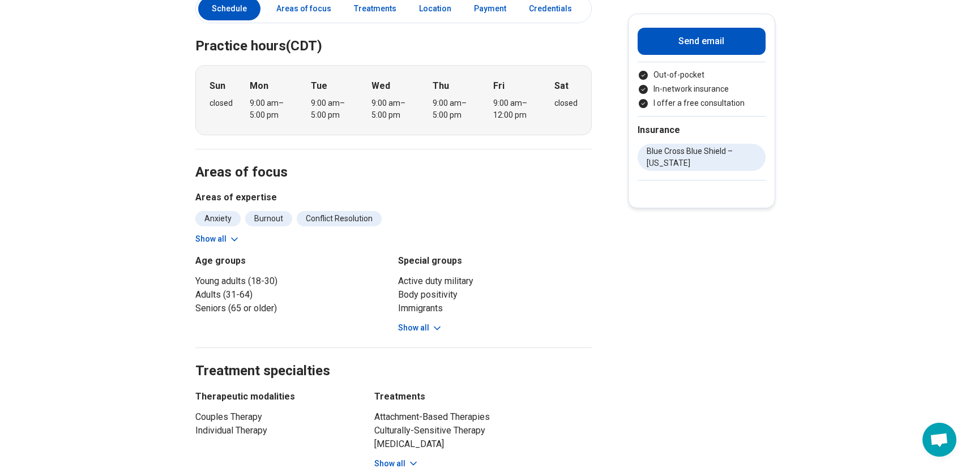
click at [423, 322] on button "Show all" at bounding box center [420, 328] width 45 height 12
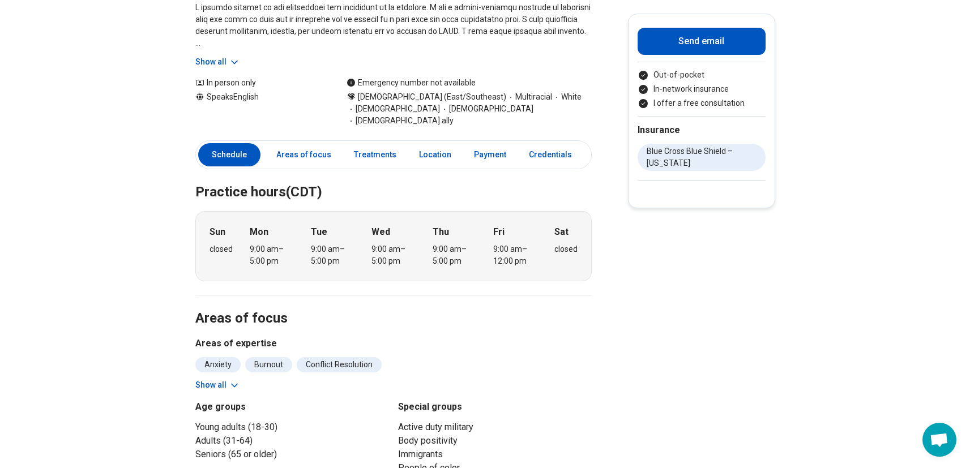
scroll to position [0, 0]
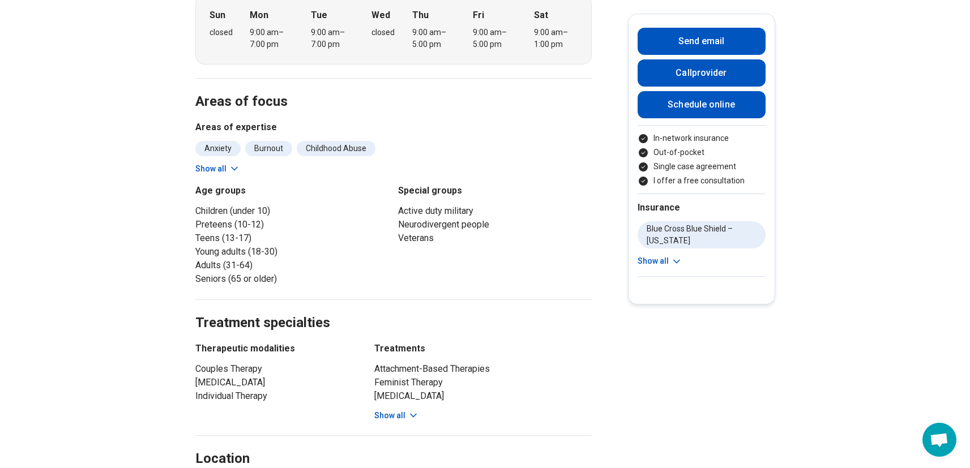
scroll to position [452, 0]
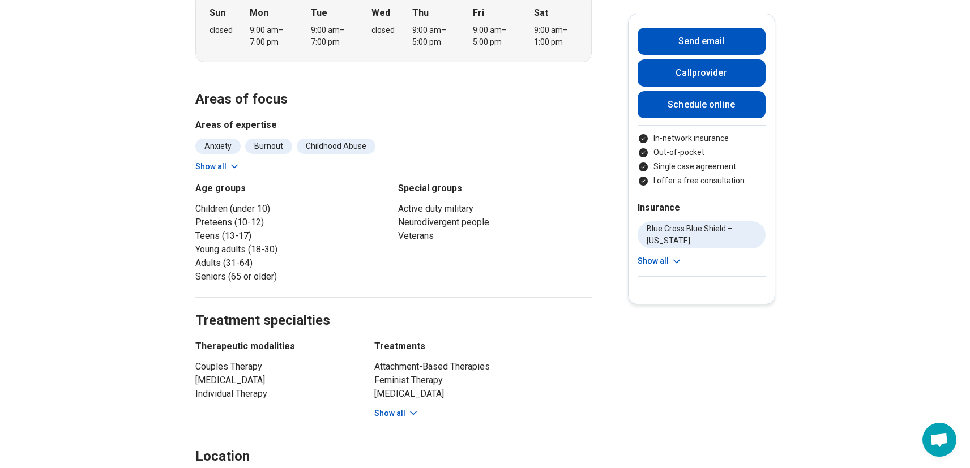
click at [403, 408] on button "Show all" at bounding box center [396, 414] width 45 height 12
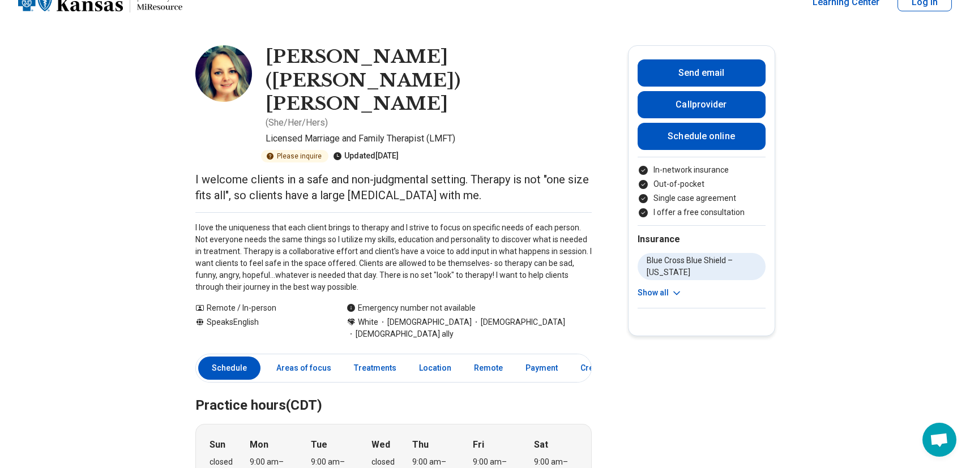
scroll to position [0, 0]
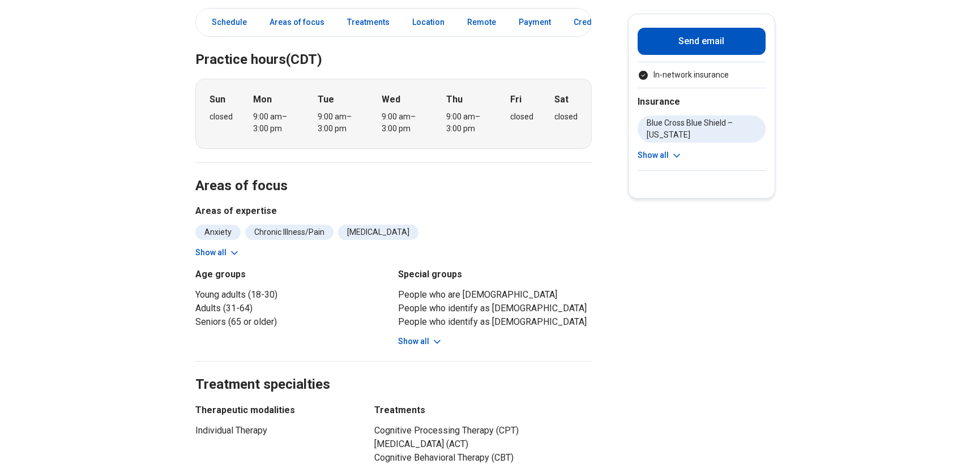
scroll to position [260, 0]
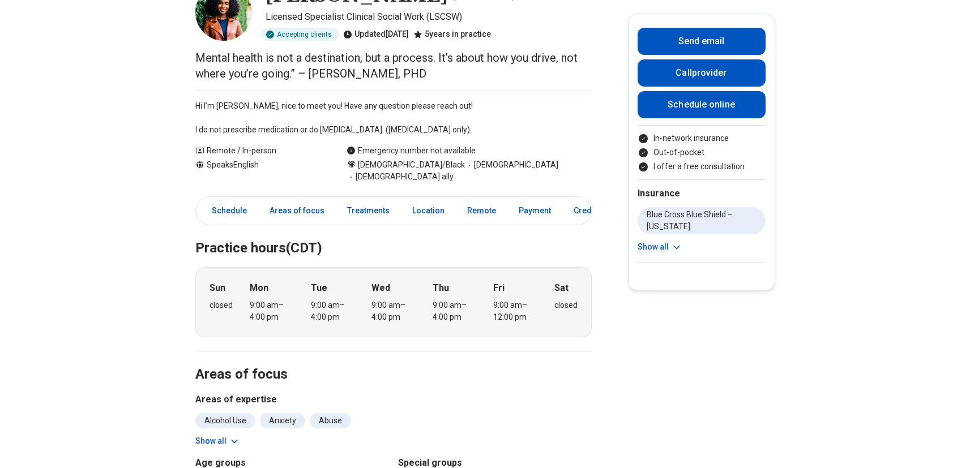
scroll to position [156, 0]
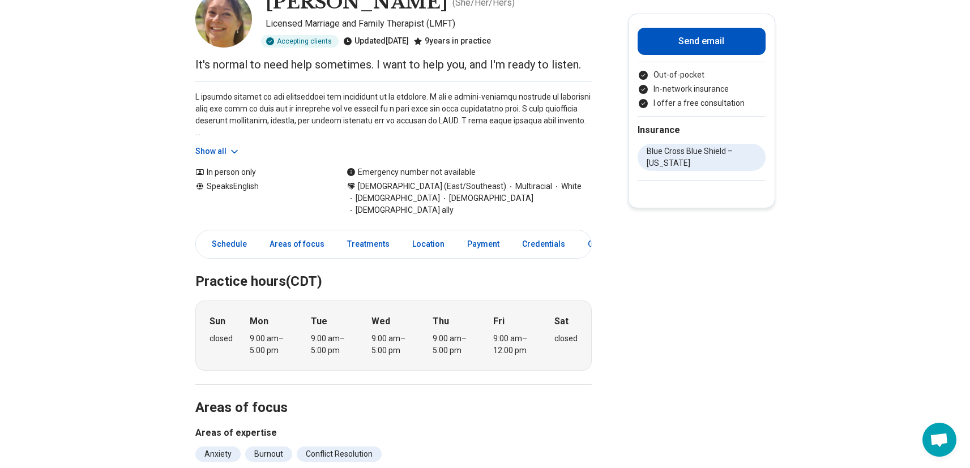
scroll to position [75, 0]
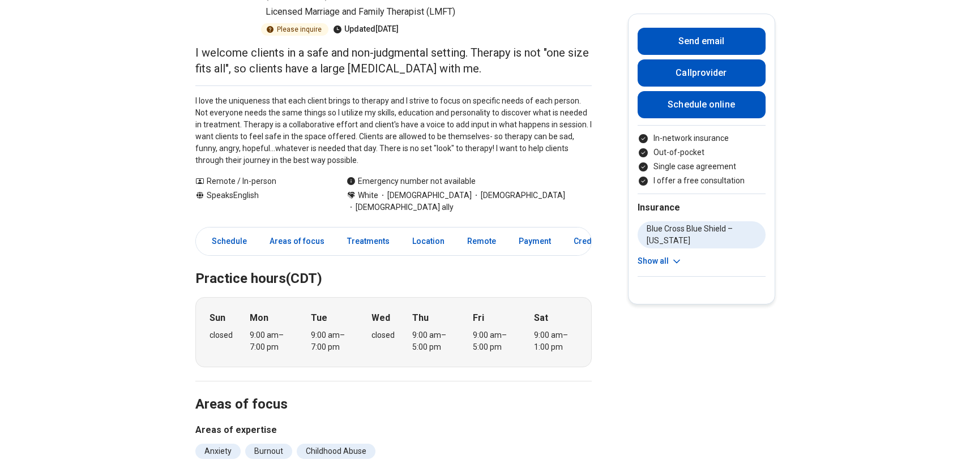
scroll to position [148, 0]
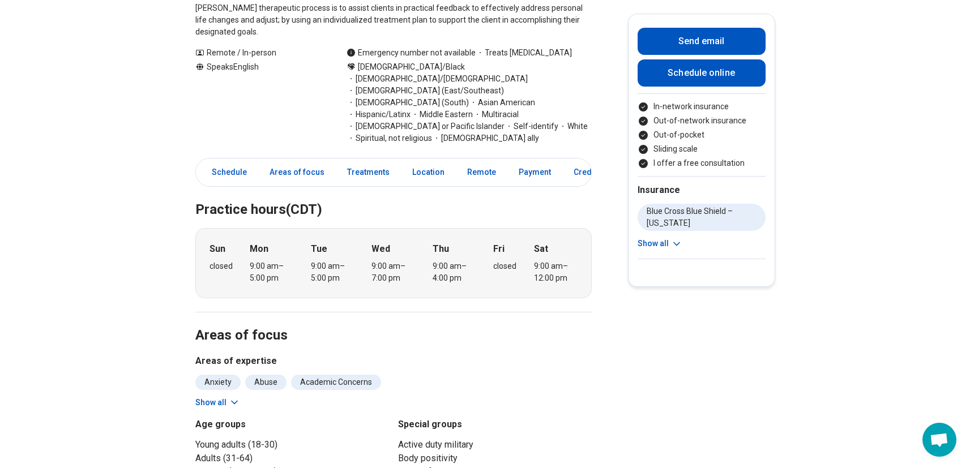
scroll to position [256, 0]
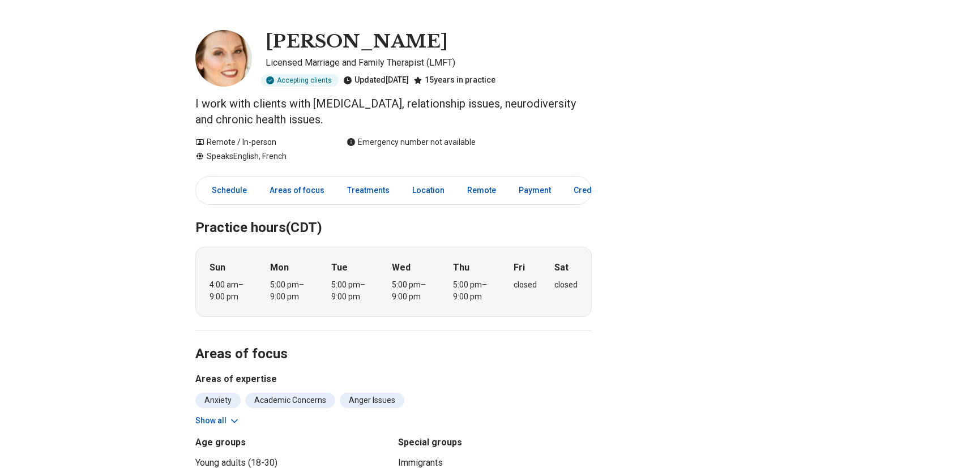
scroll to position [65, 0]
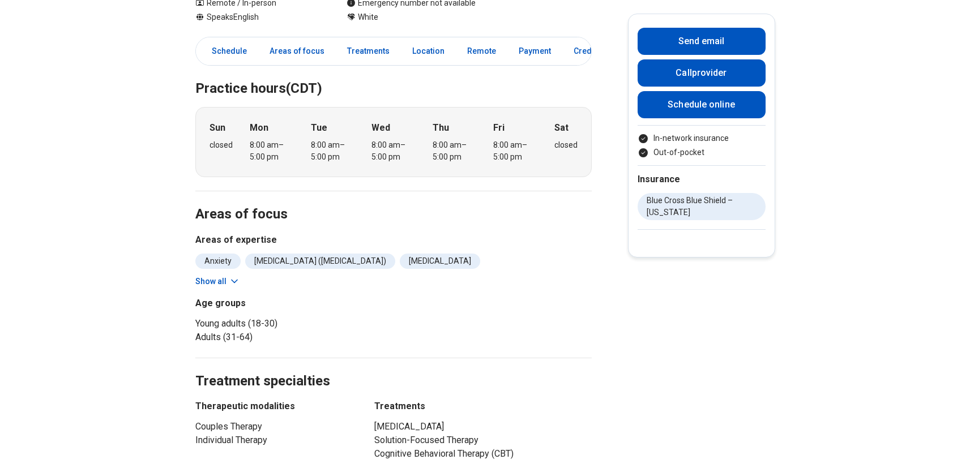
scroll to position [309, 0]
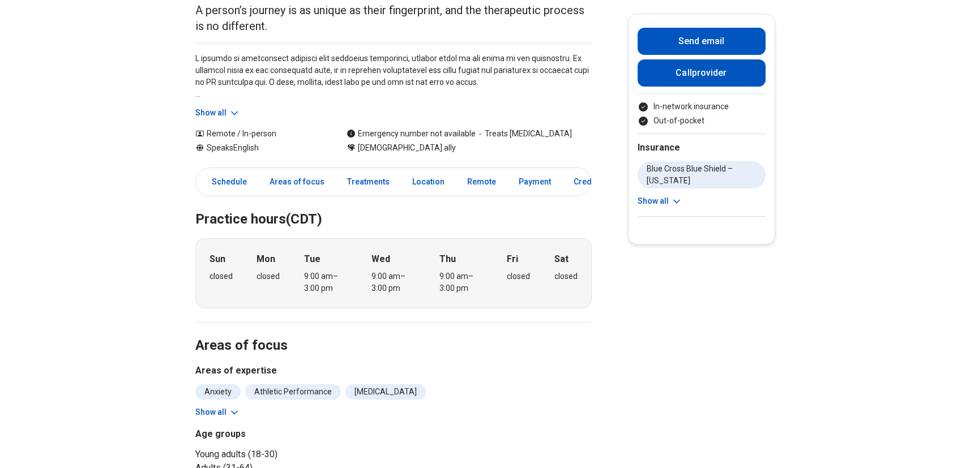
scroll to position [151, 0]
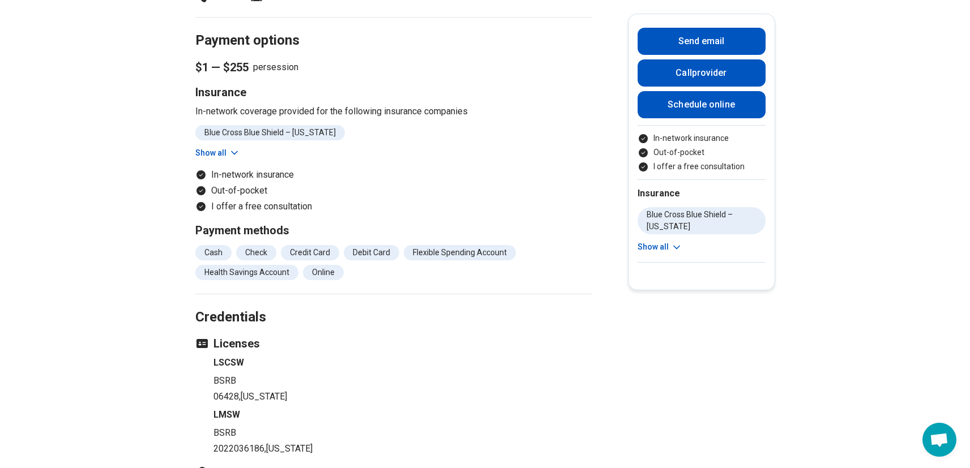
scroll to position [1102, 0]
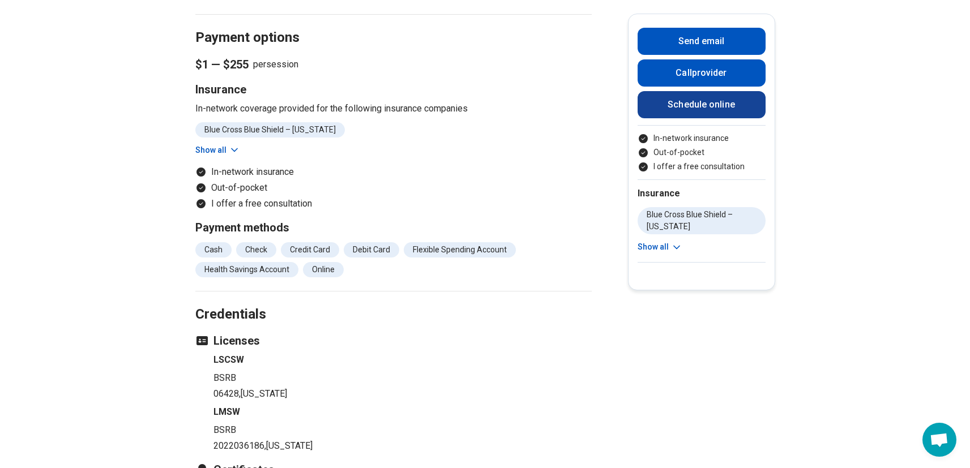
click at [721, 109] on link "Schedule online" at bounding box center [702, 104] width 128 height 27
